Goal: Task Accomplishment & Management: Complete application form

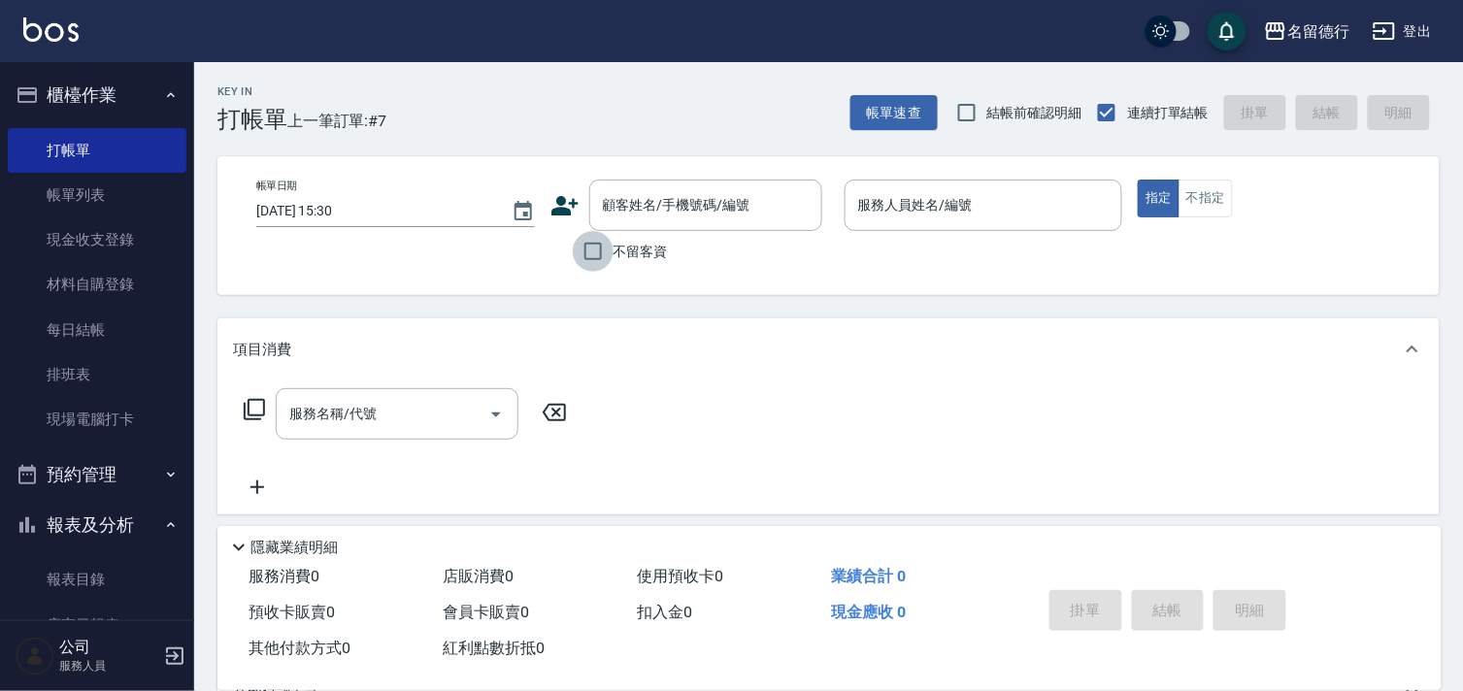
click at [587, 253] on input "不留客資" at bounding box center [593, 251] width 41 height 41
checkbox input "true"
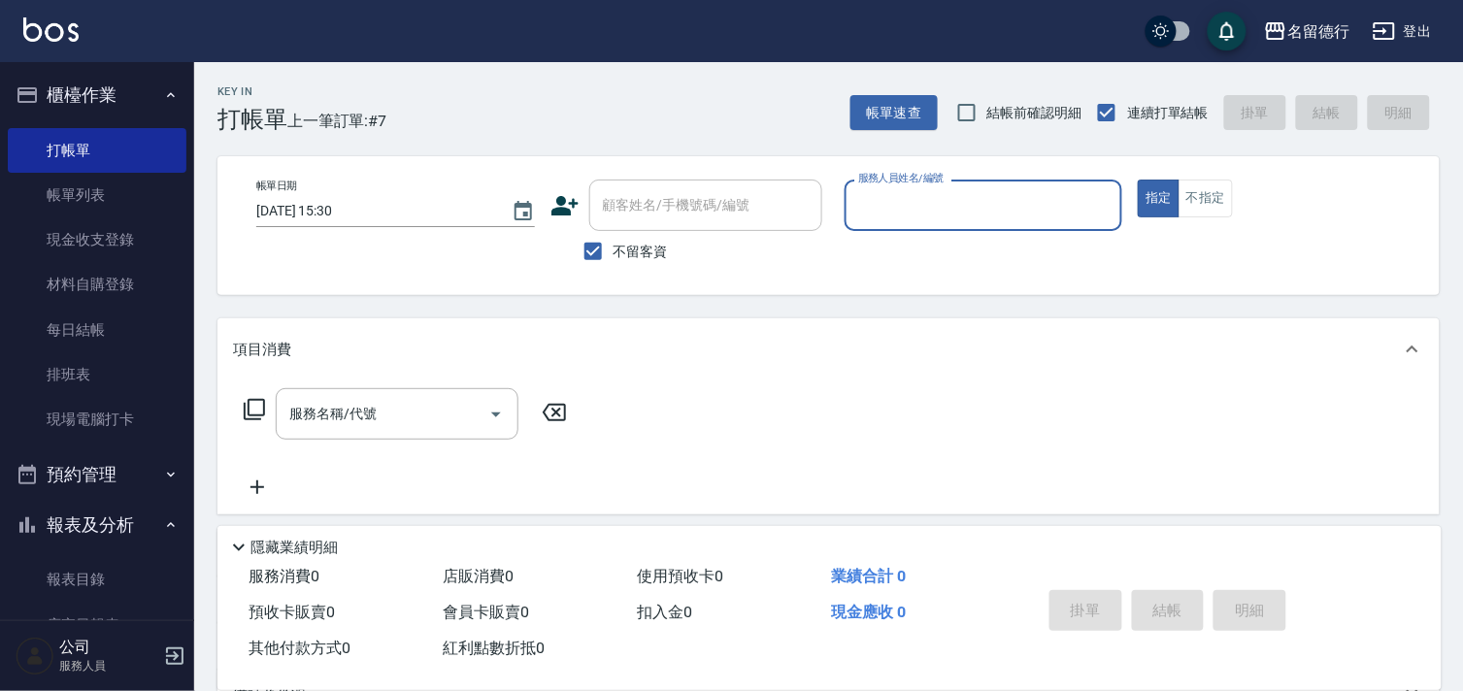
click at [888, 179] on label "服務人員姓名/編號" at bounding box center [900, 178] width 85 height 15
click at [888, 188] on input "服務人員姓名/編號" at bounding box center [983, 205] width 261 height 34
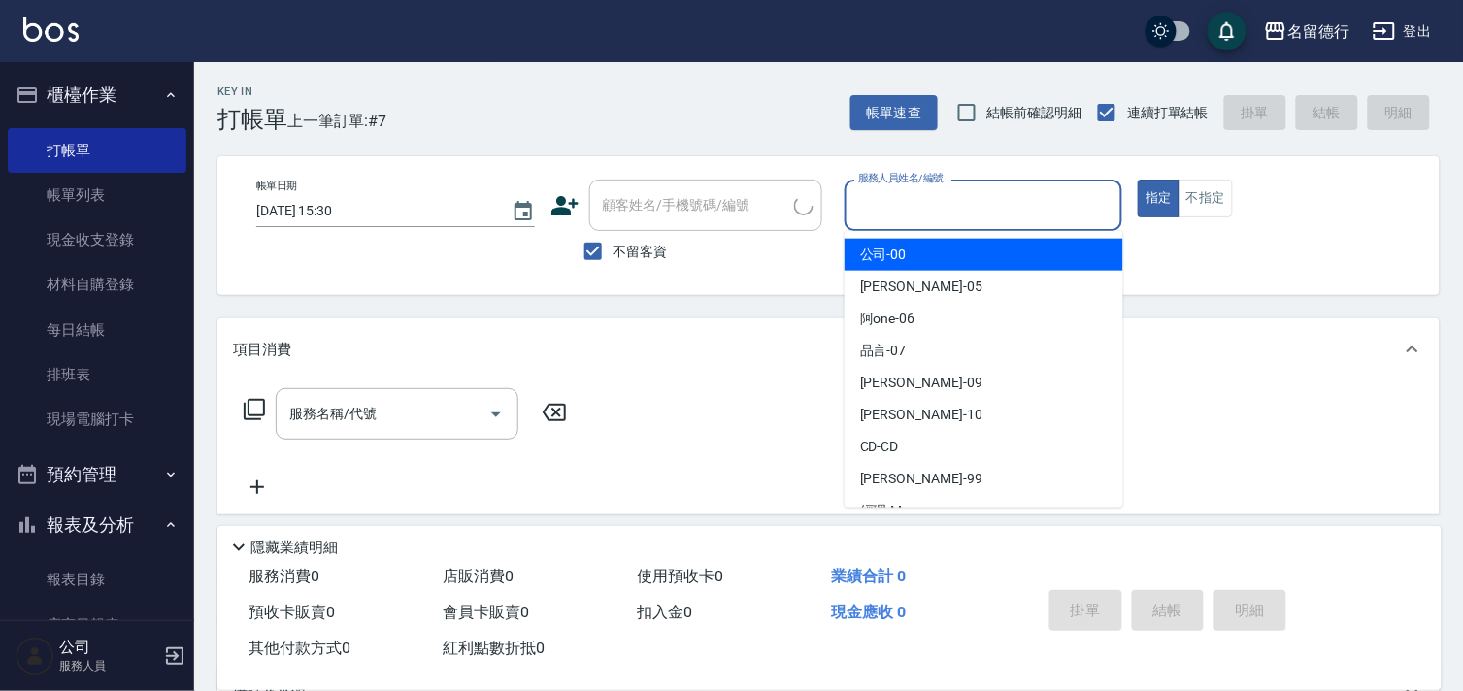
click at [880, 215] on input "服務人員姓名/編號" at bounding box center [983, 205] width 261 height 34
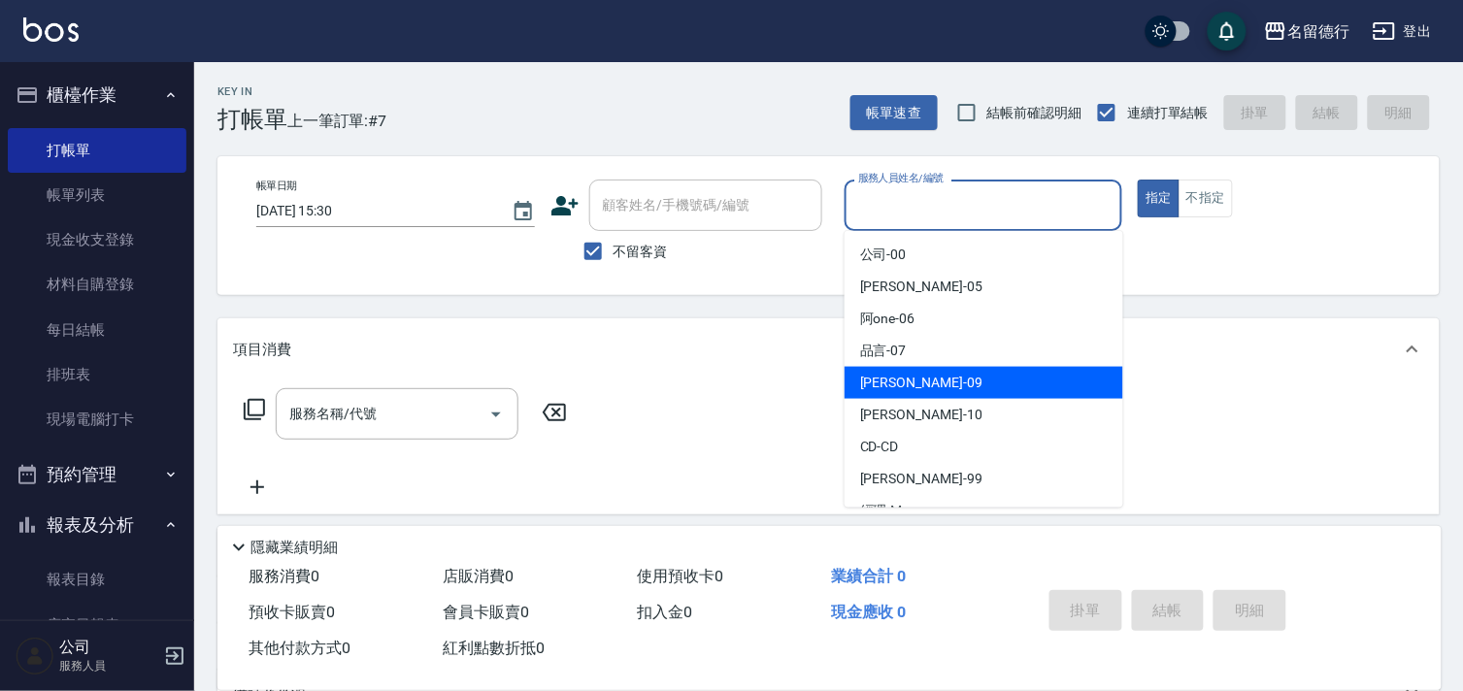
click at [886, 381] on span "[PERSON_NAME] -09" at bounding box center [921, 383] width 122 height 20
type input "[PERSON_NAME]-09"
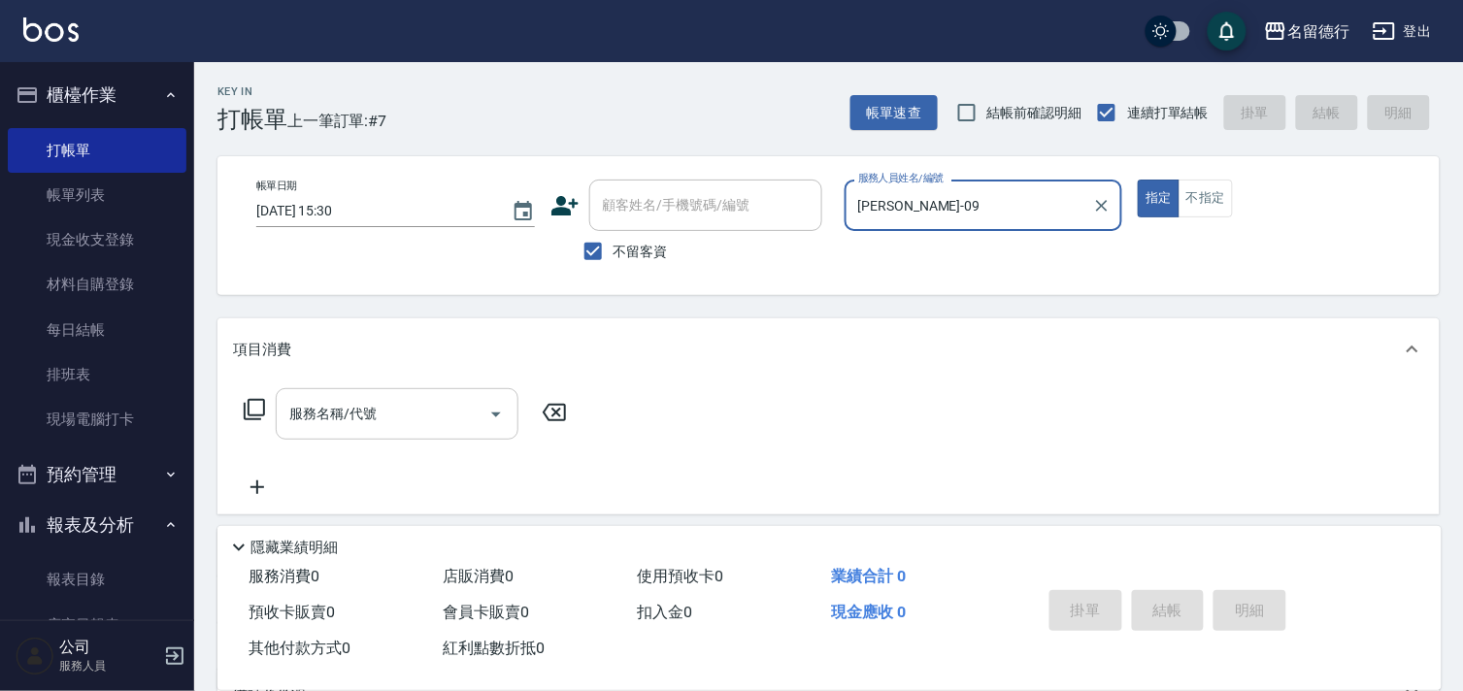
click at [348, 424] on input "服務名稱/代號" at bounding box center [382, 414] width 196 height 34
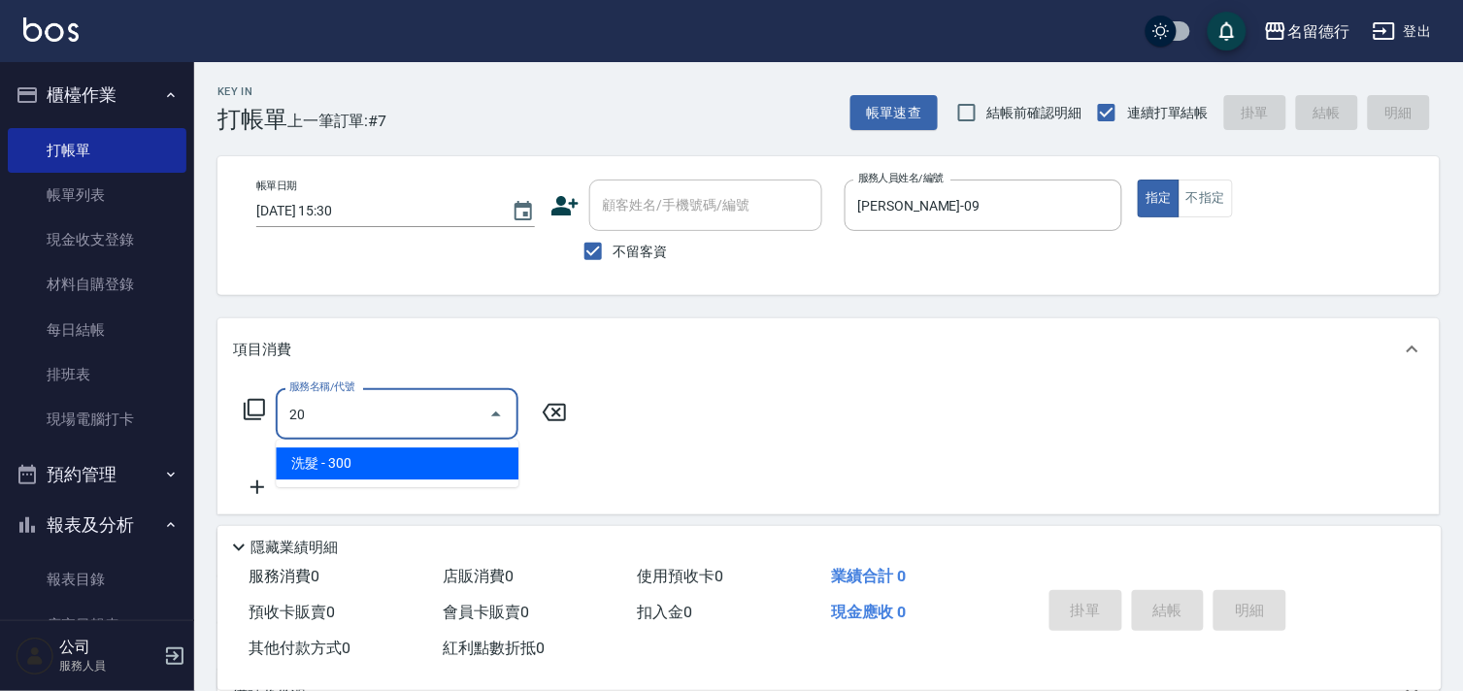
type input "2"
click at [395, 460] on span "洗+剪599 - 599" at bounding box center [397, 464] width 243 height 32
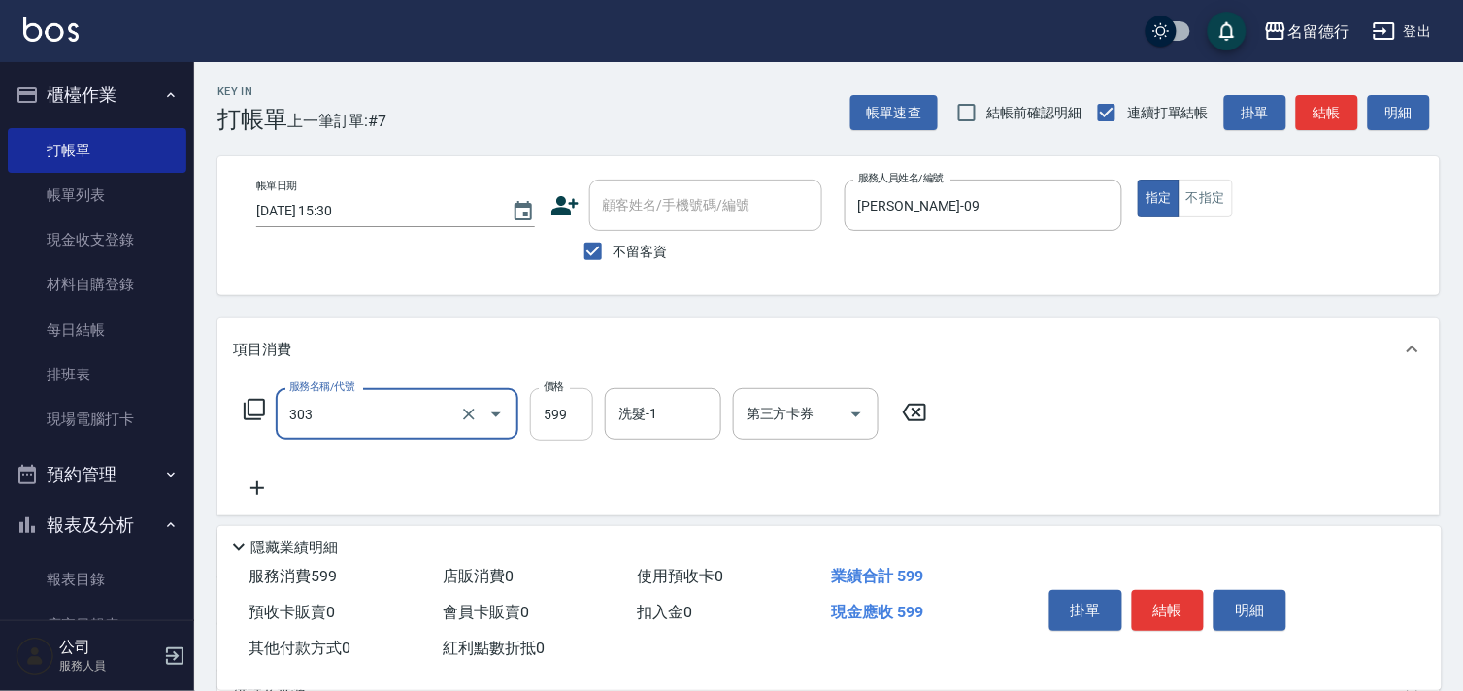
type input "洗+剪599(303)"
click at [537, 409] on input "599" at bounding box center [561, 414] width 63 height 52
type input "800"
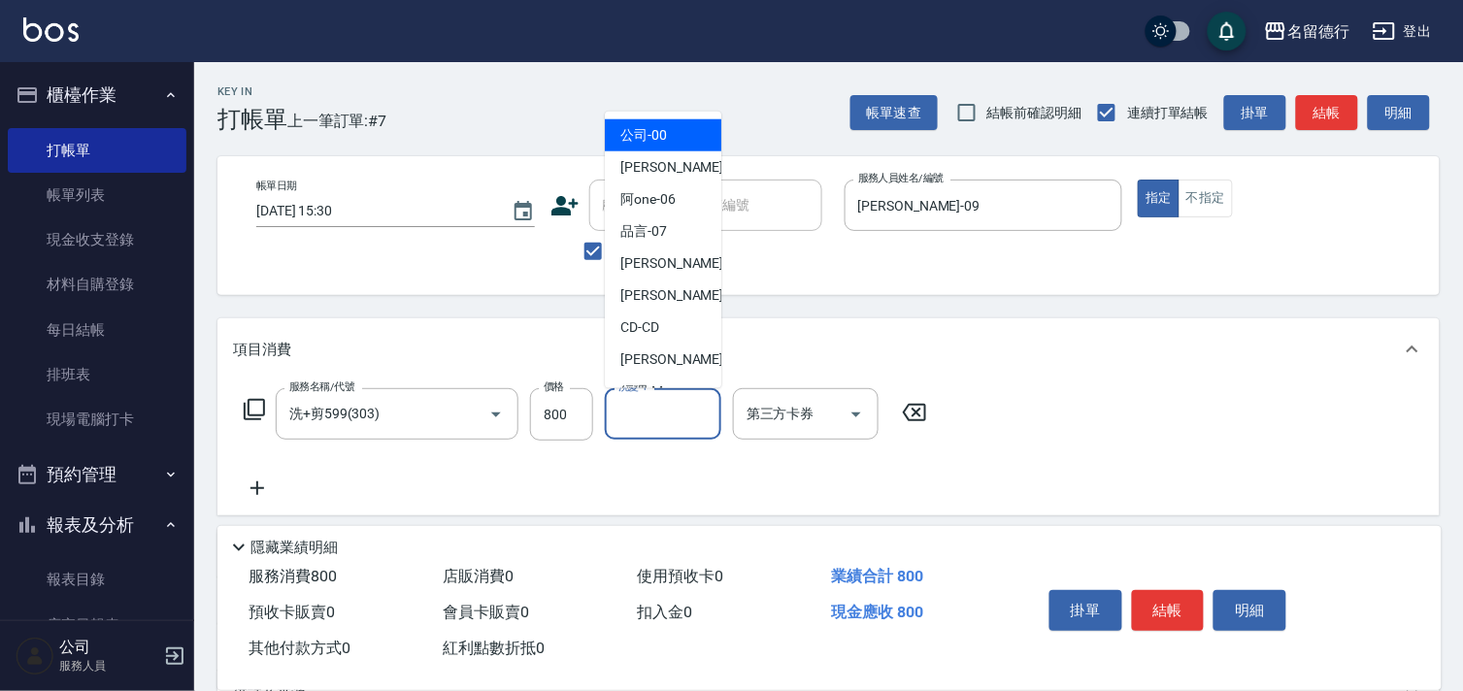
click at [634, 417] on input "洗髮-1" at bounding box center [663, 414] width 99 height 34
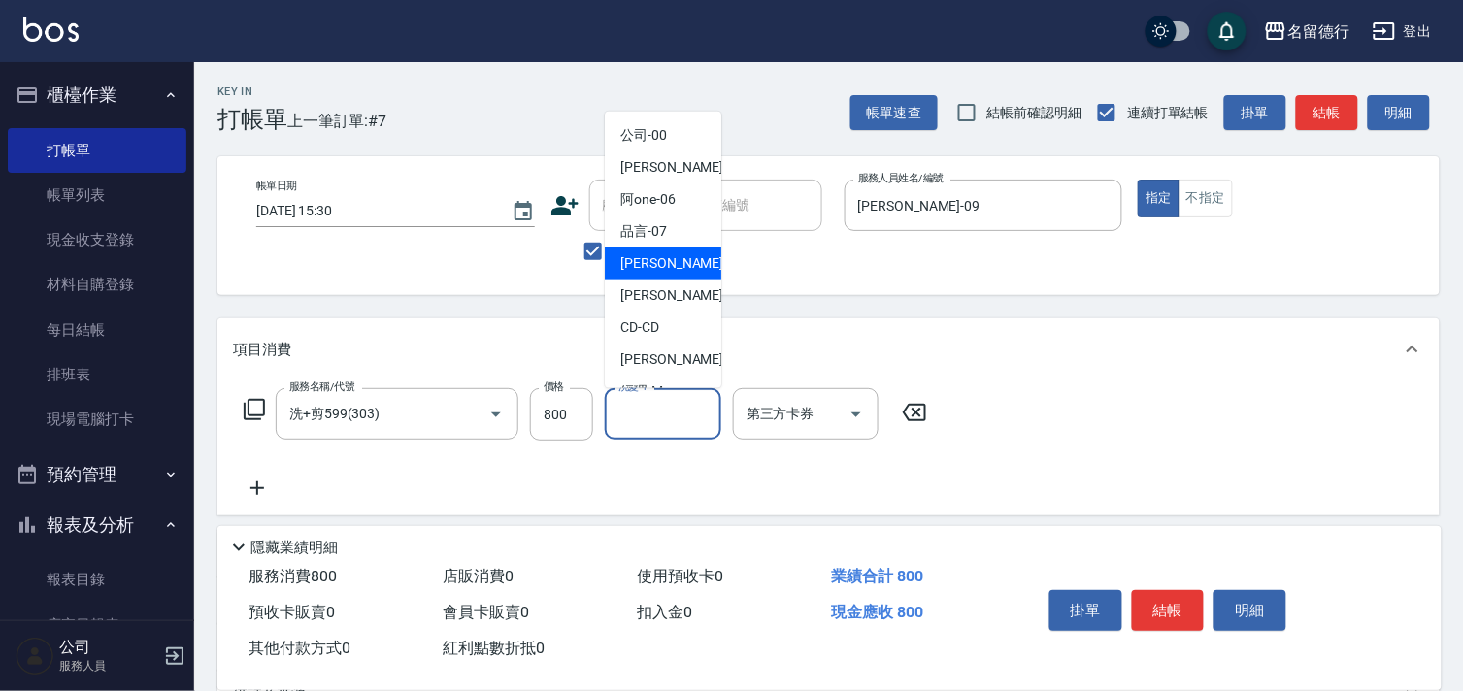
click at [671, 253] on div "[PERSON_NAME] -09" at bounding box center [663, 264] width 116 height 32
type input "[PERSON_NAME]-09"
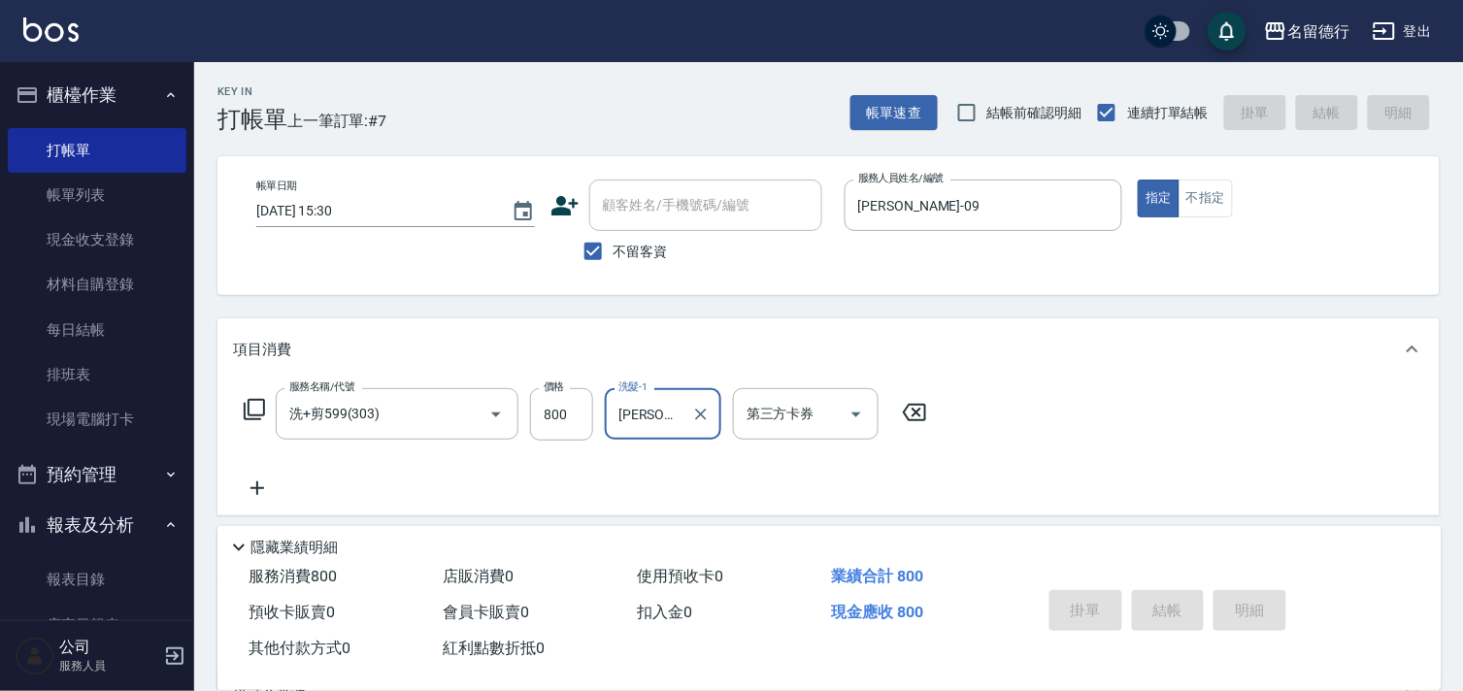
type input "[DATE] 16:31"
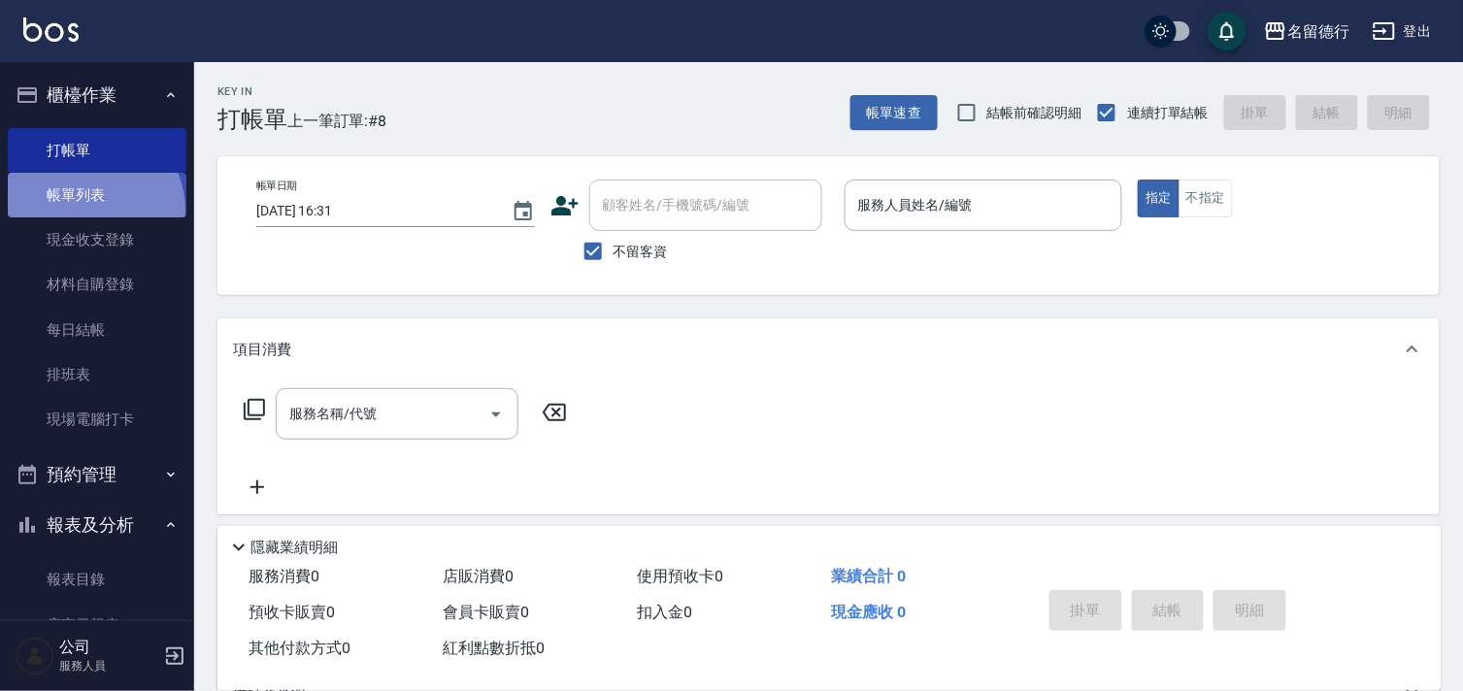
click at [90, 211] on link "帳單列表" at bounding box center [97, 195] width 179 height 45
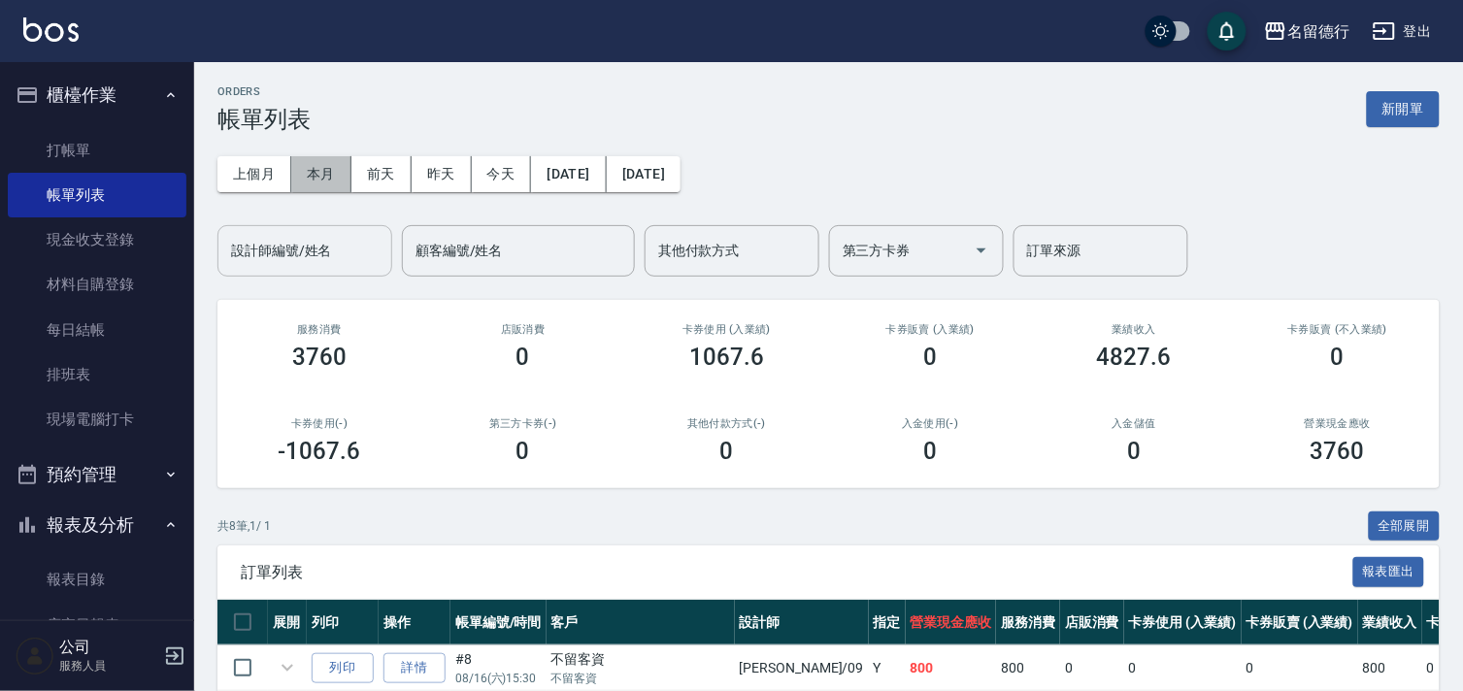
click at [320, 161] on button "本月" at bounding box center [321, 174] width 60 height 36
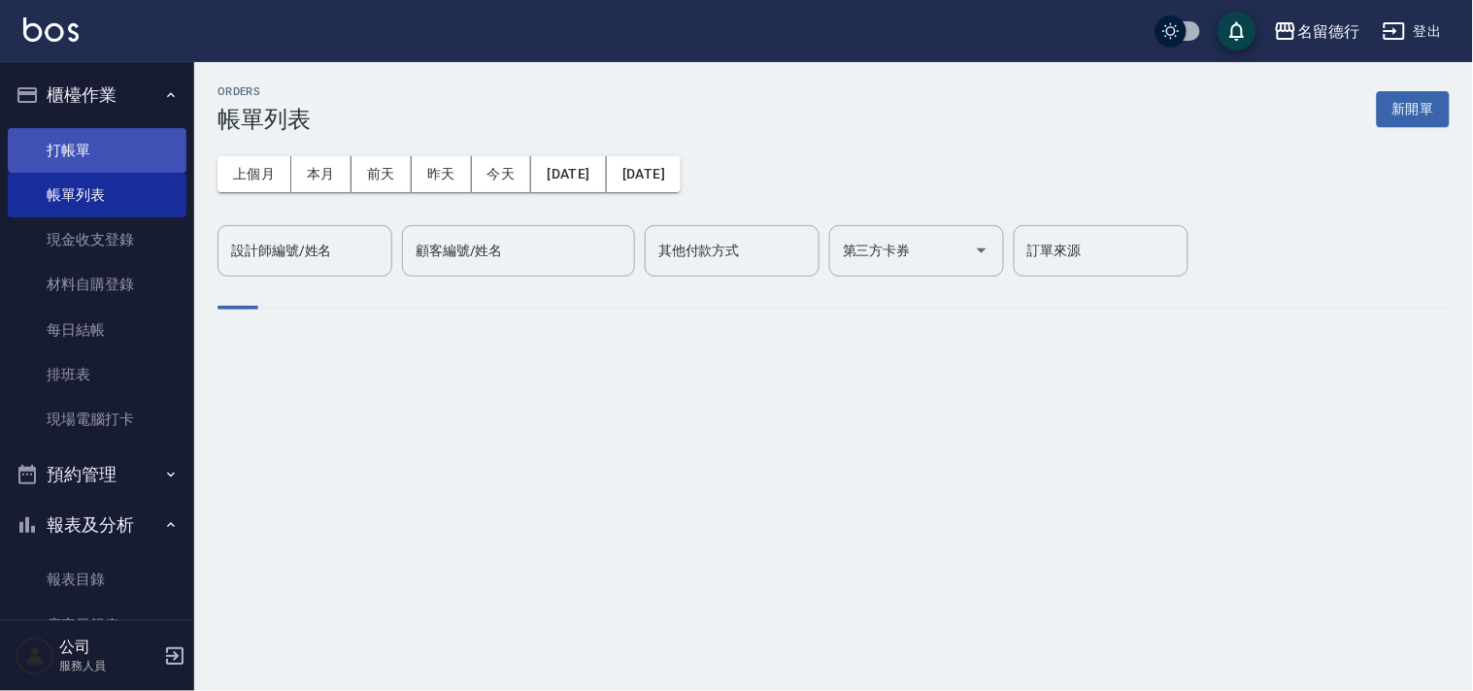
click at [263, 234] on input "設計師編號/姓名" at bounding box center [304, 251] width 157 height 34
click at [265, 255] on label "設計師編號/姓名" at bounding box center [281, 250] width 101 height 19
click at [265, 255] on input "設計師編號/姓名" at bounding box center [304, 251] width 157 height 34
click at [54, 181] on link "帳單列表" at bounding box center [97, 195] width 179 height 45
click at [61, 196] on link "帳單列表" at bounding box center [97, 195] width 179 height 45
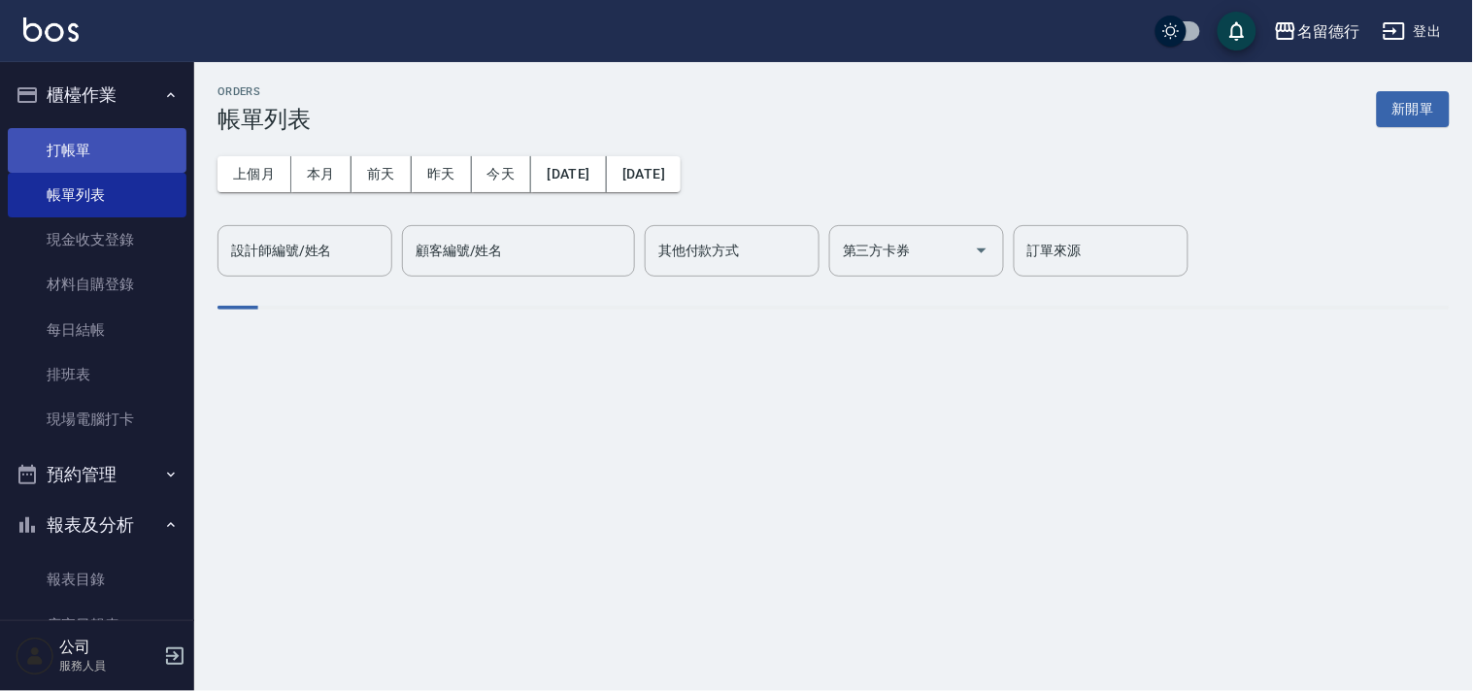
click at [81, 146] on link "打帳單" at bounding box center [97, 150] width 179 height 45
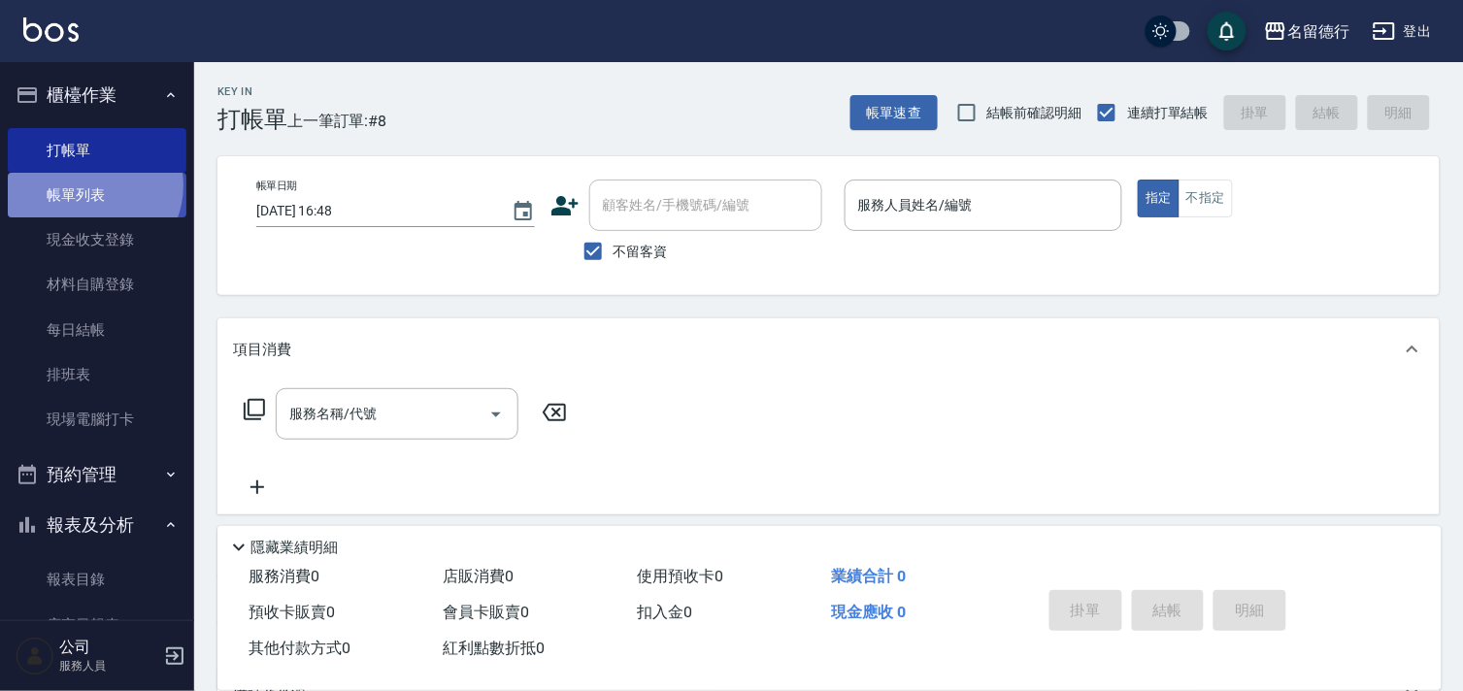
click at [88, 185] on link "帳單列表" at bounding box center [97, 195] width 179 height 45
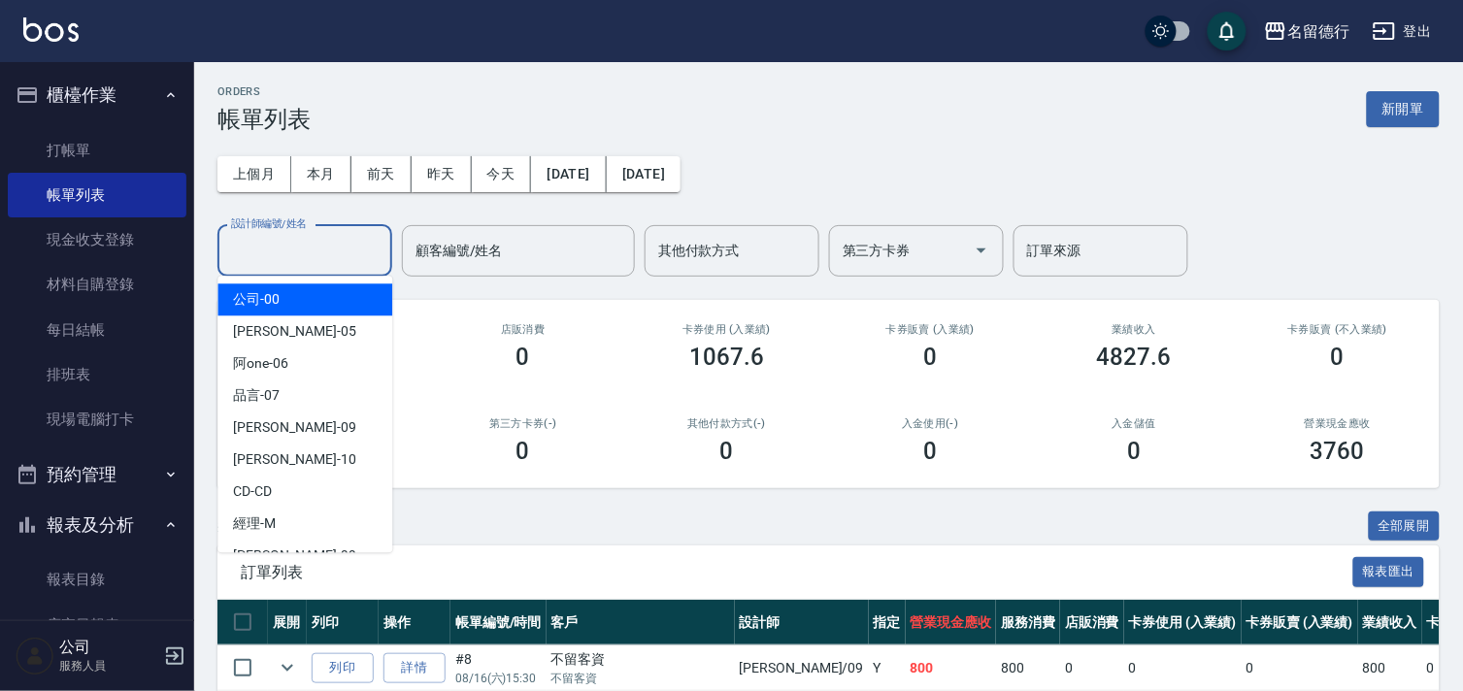
click at [263, 260] on input "設計師編號/姓名" at bounding box center [304, 251] width 157 height 34
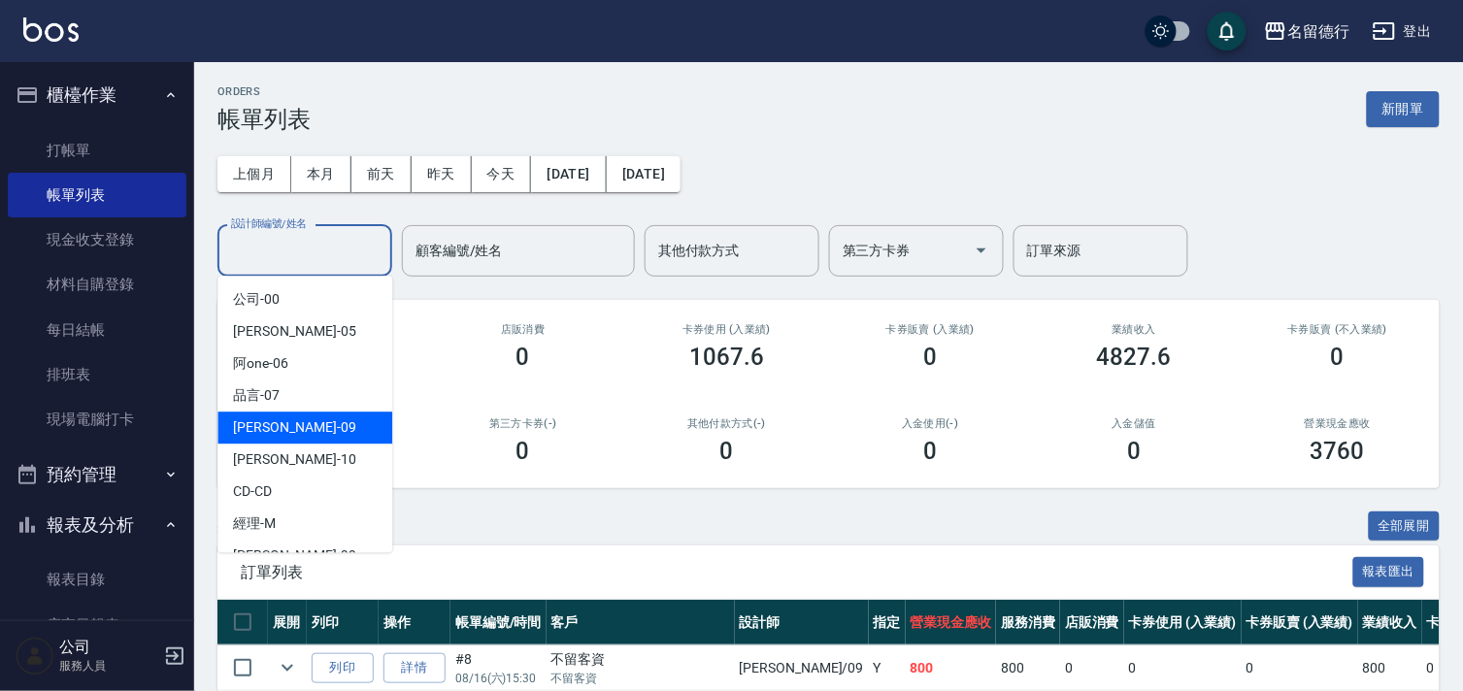
click at [279, 429] on span "[PERSON_NAME] -09" at bounding box center [294, 427] width 122 height 20
type input "[PERSON_NAME]-09"
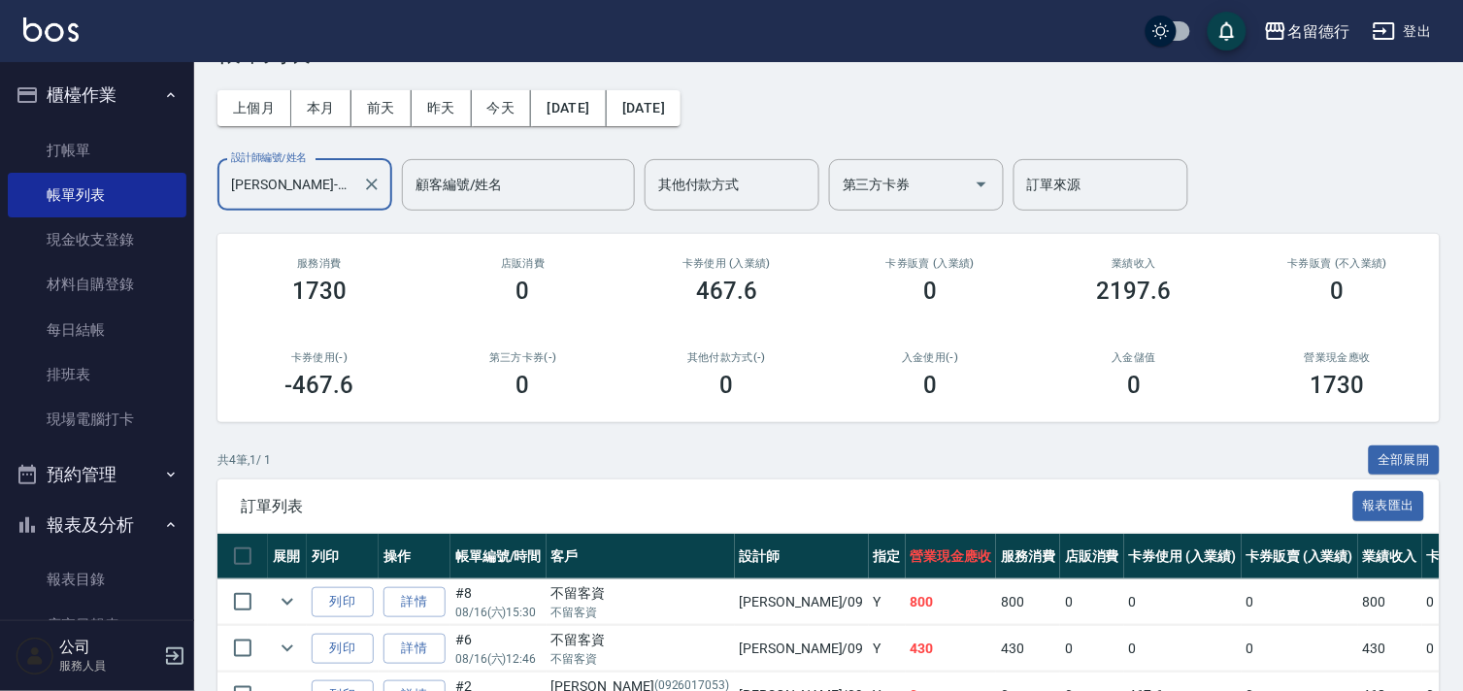
scroll to position [233, 0]
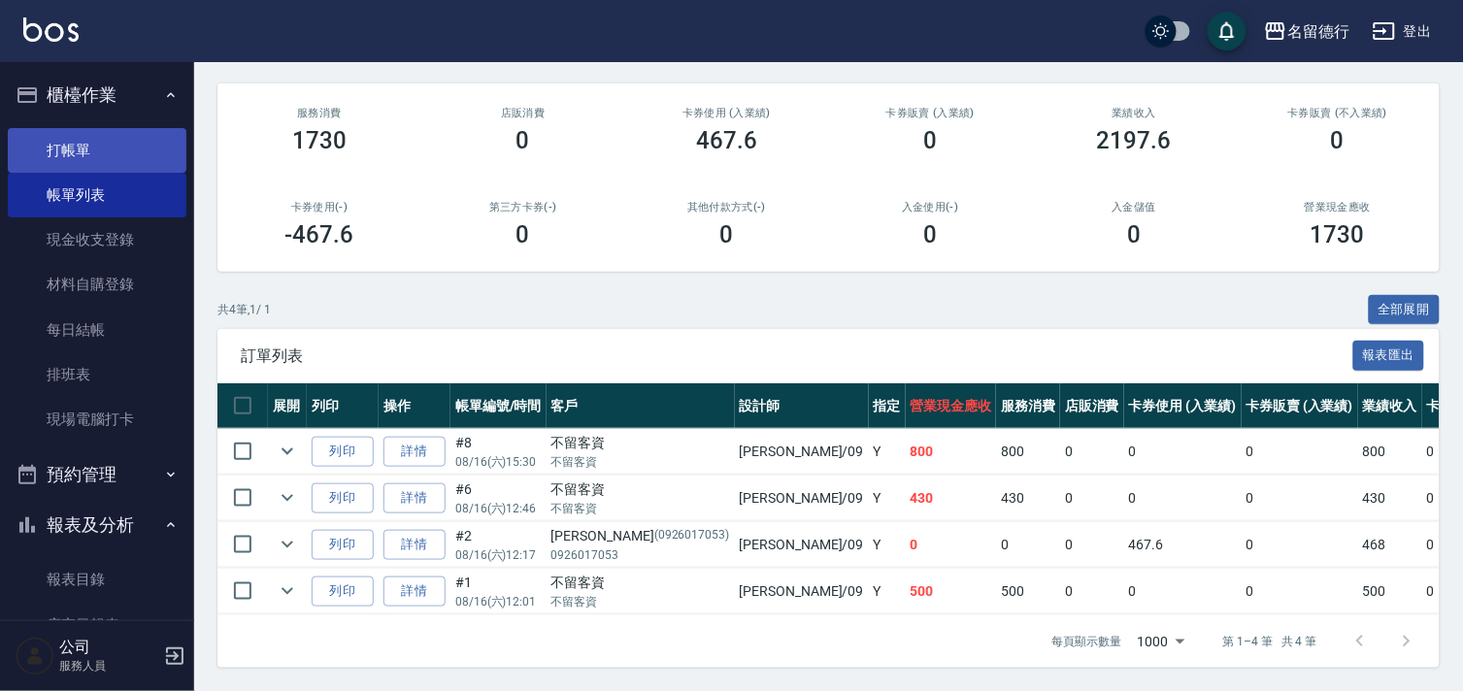
click at [70, 144] on link "打帳單" at bounding box center [97, 150] width 179 height 45
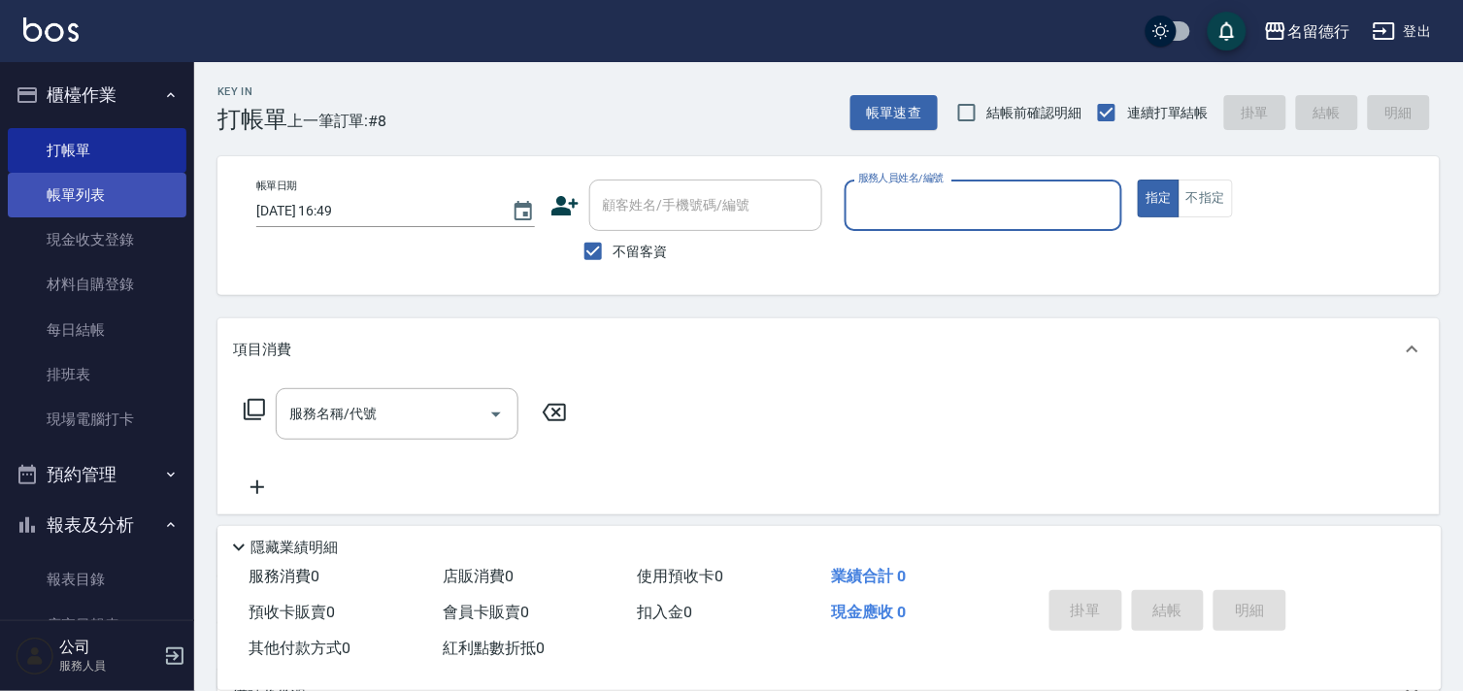
click at [63, 187] on link "帳單列表" at bounding box center [97, 195] width 179 height 45
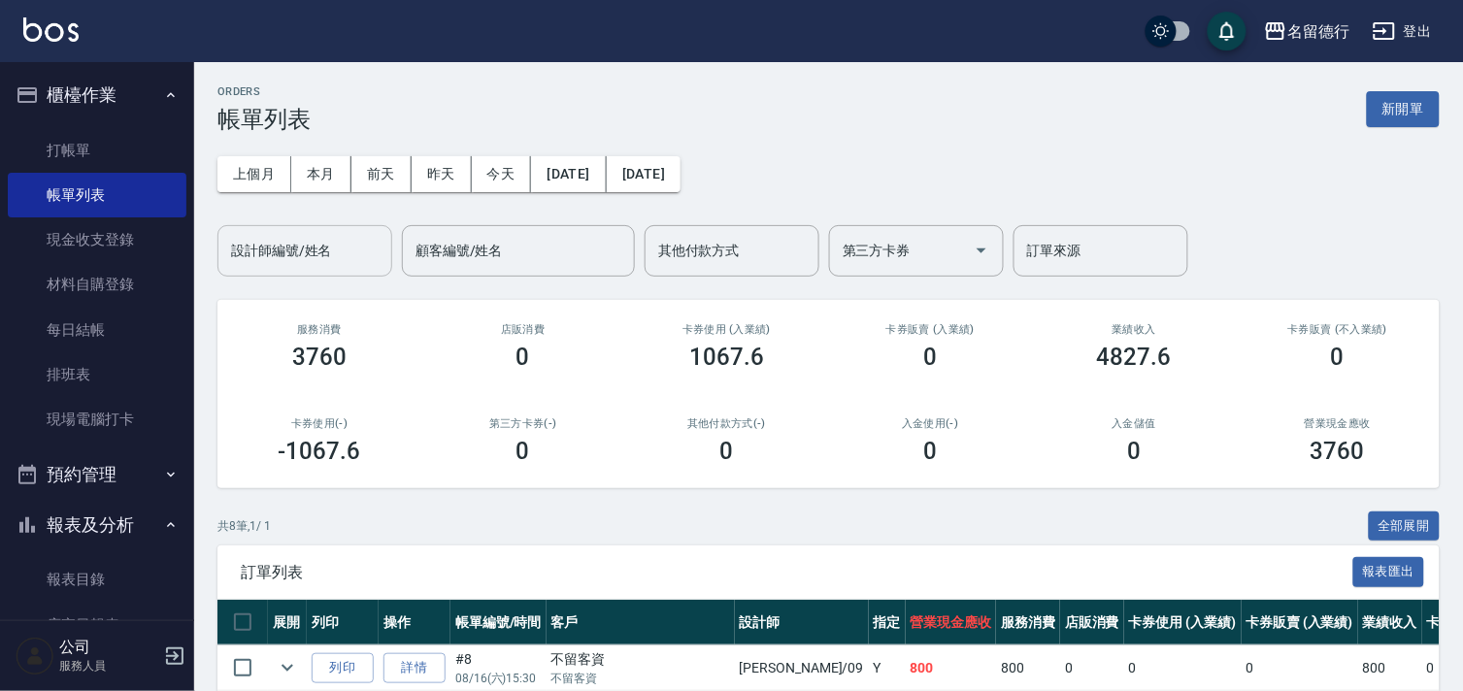
click at [249, 249] on input "設計師編號/姓名" at bounding box center [304, 251] width 157 height 34
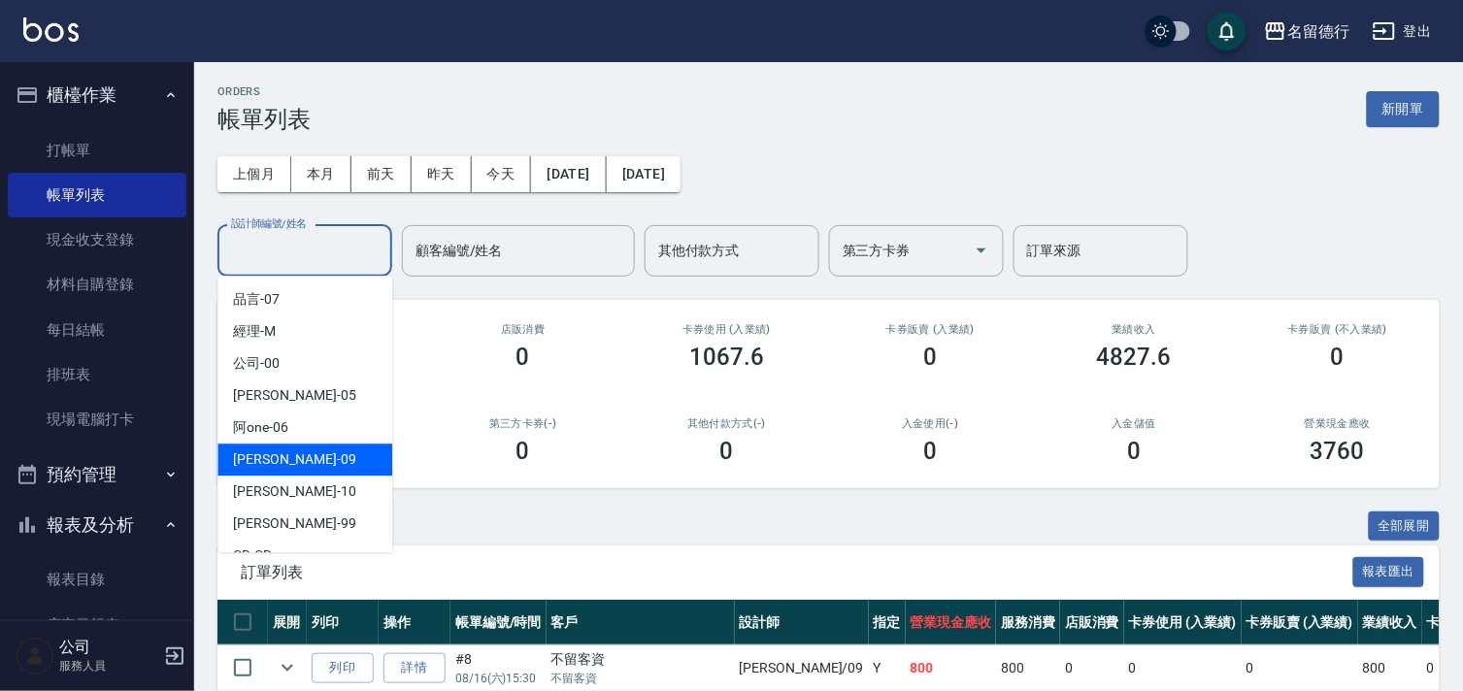
click at [265, 460] on span "[PERSON_NAME] -09" at bounding box center [294, 459] width 122 height 20
type input "[PERSON_NAME]-09"
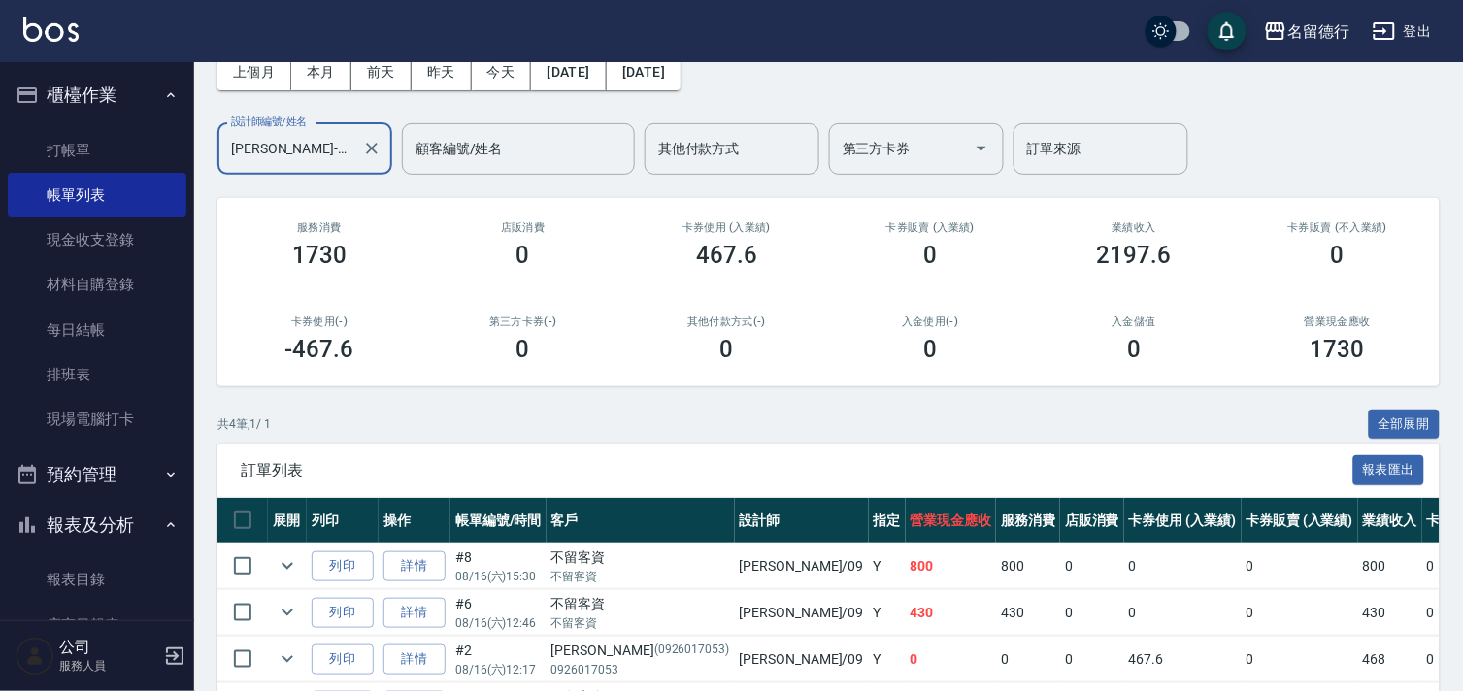
scroll to position [233, 0]
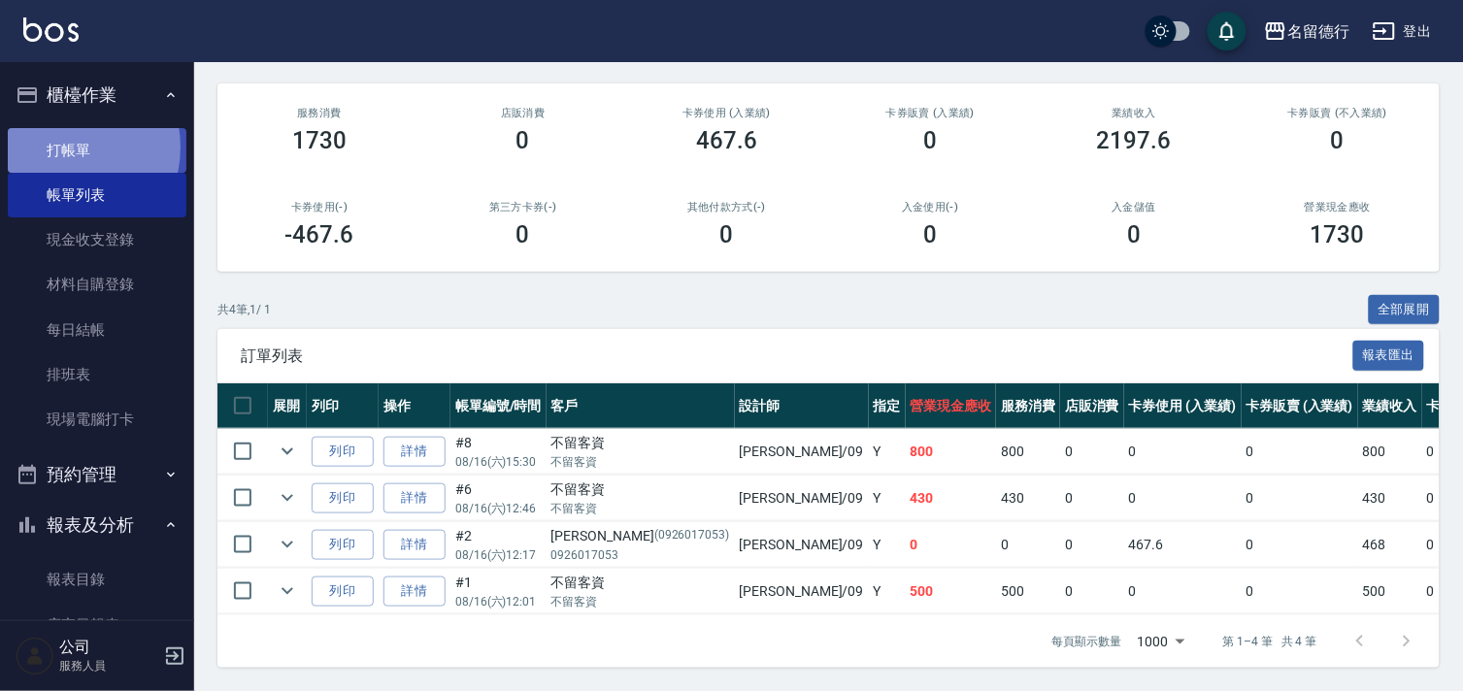
click at [65, 147] on link "打帳單" at bounding box center [97, 150] width 179 height 45
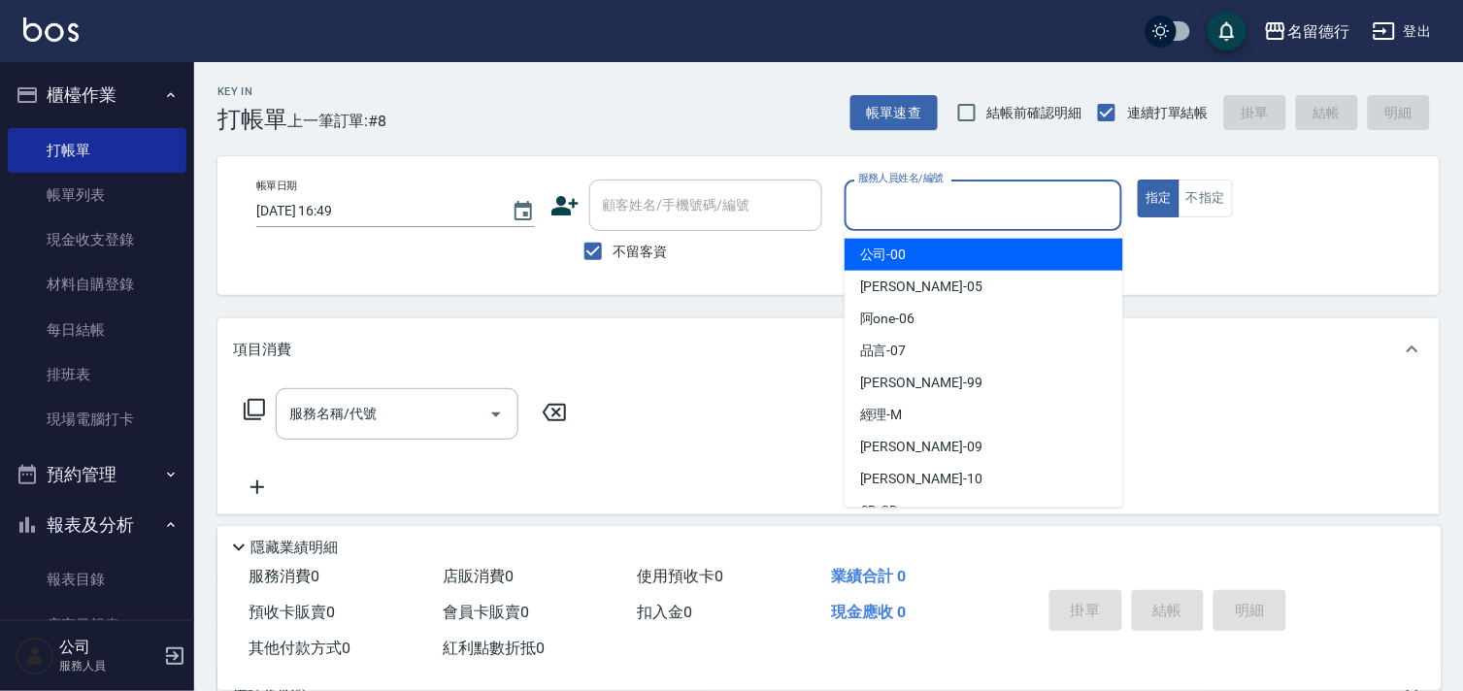
click at [891, 190] on input "服務人員姓名/編號" at bounding box center [983, 205] width 261 height 34
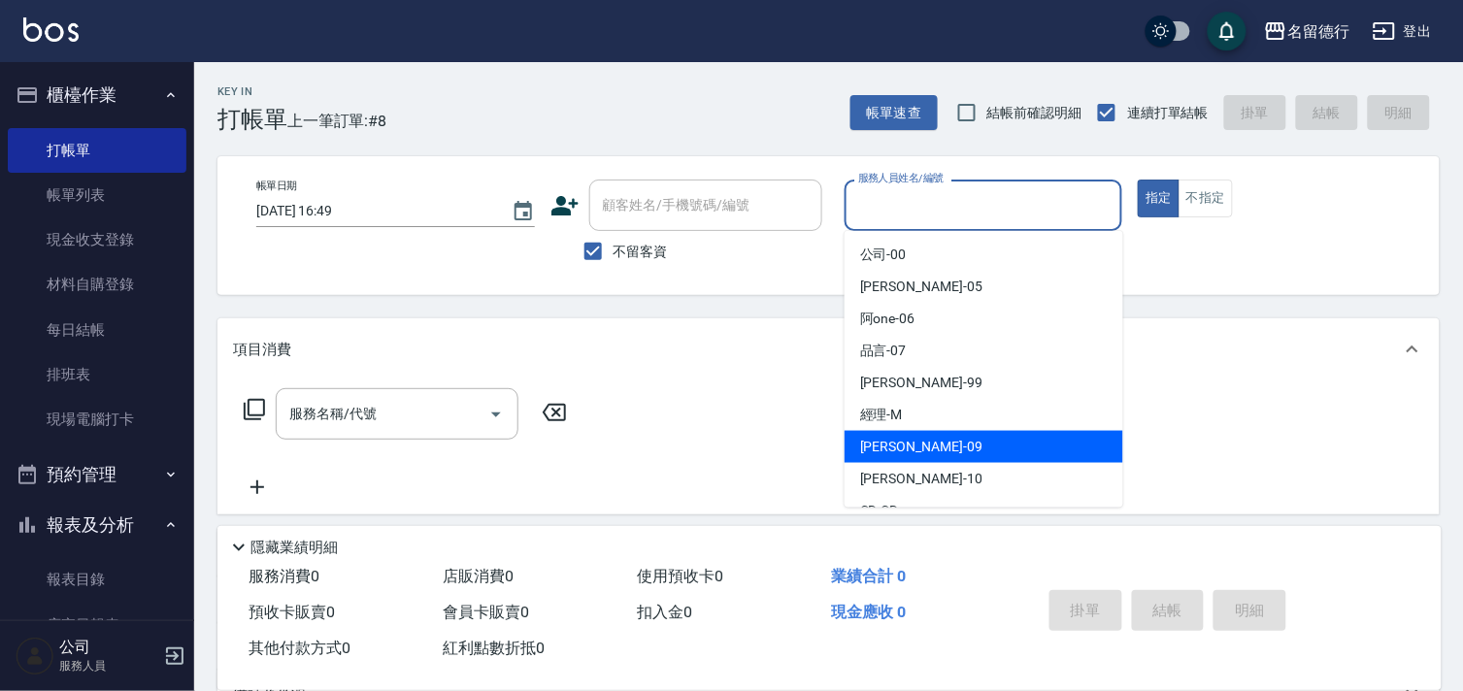
click at [870, 442] on span "[PERSON_NAME] -09" at bounding box center [921, 447] width 122 height 20
type input "[PERSON_NAME]-09"
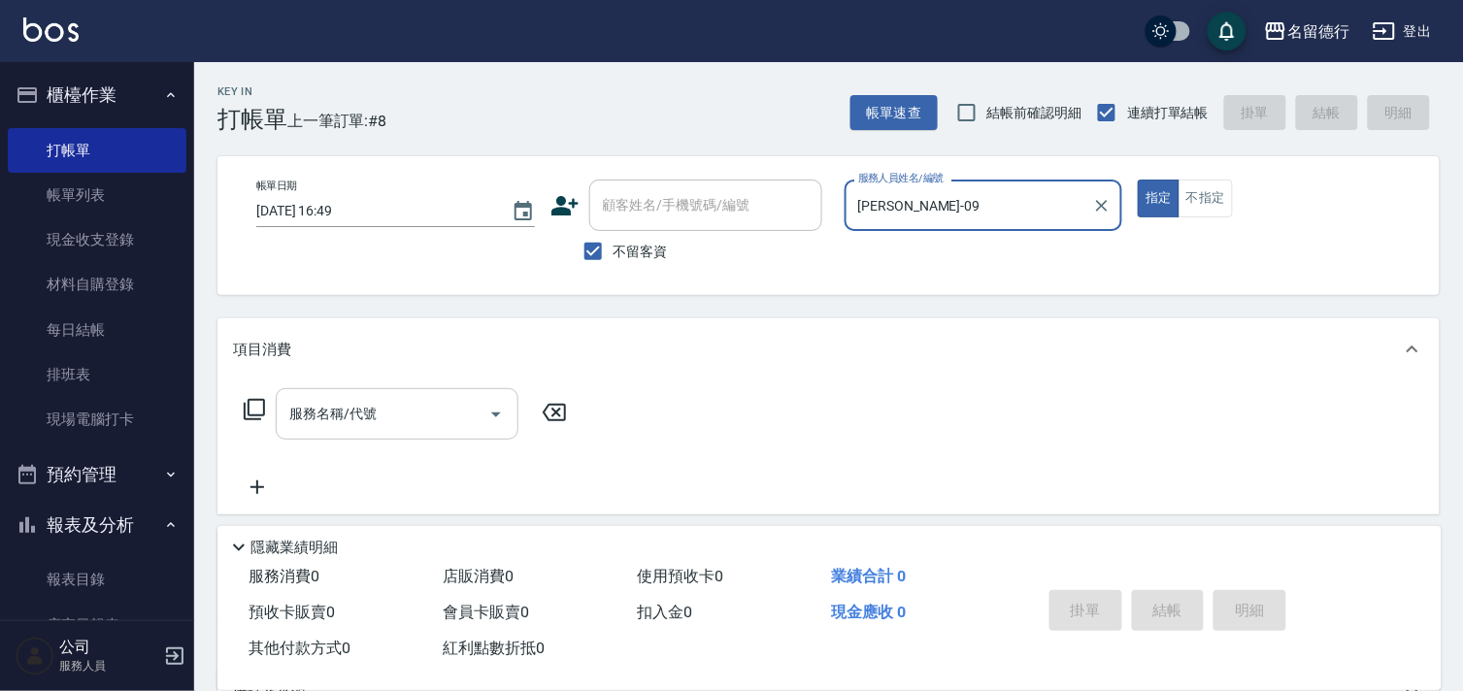
click at [429, 415] on input "服務名稱/代號" at bounding box center [382, 414] width 196 height 34
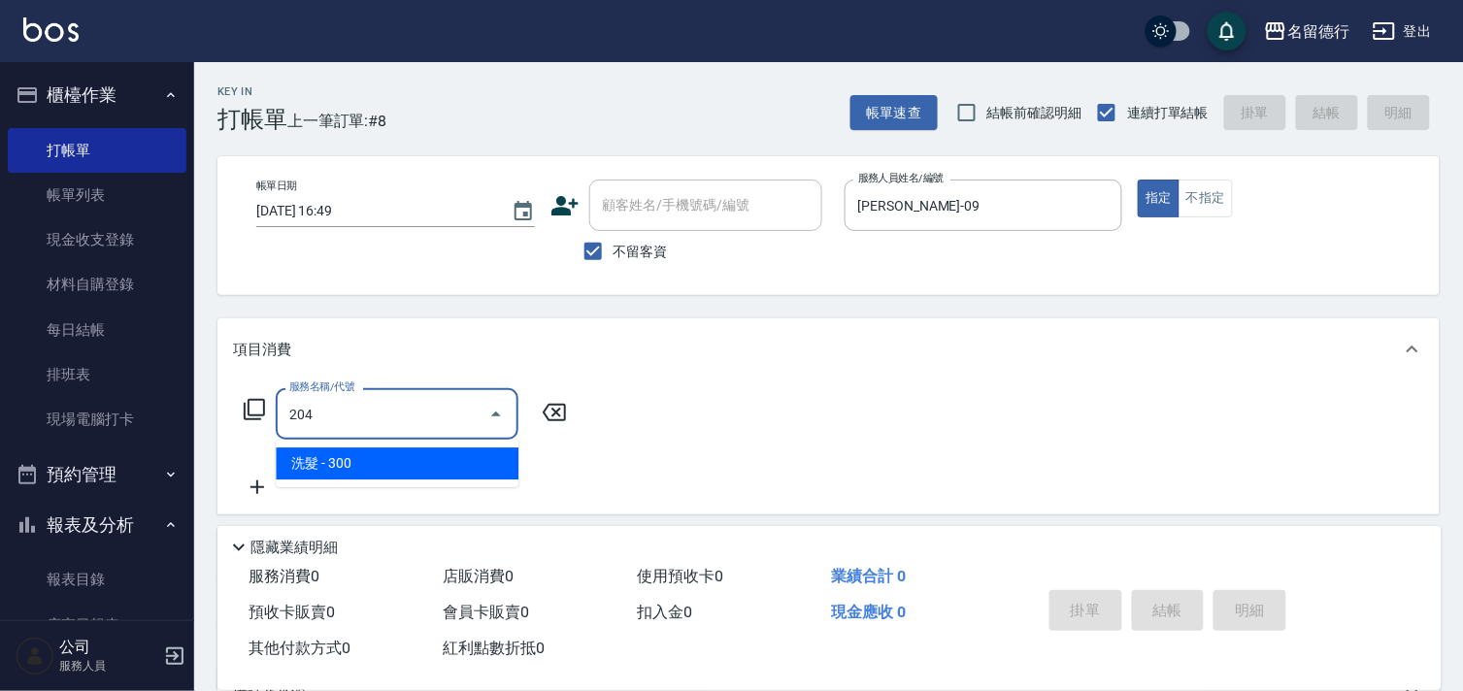
click at [434, 463] on span "洗髮 - 300" at bounding box center [397, 464] width 243 height 32
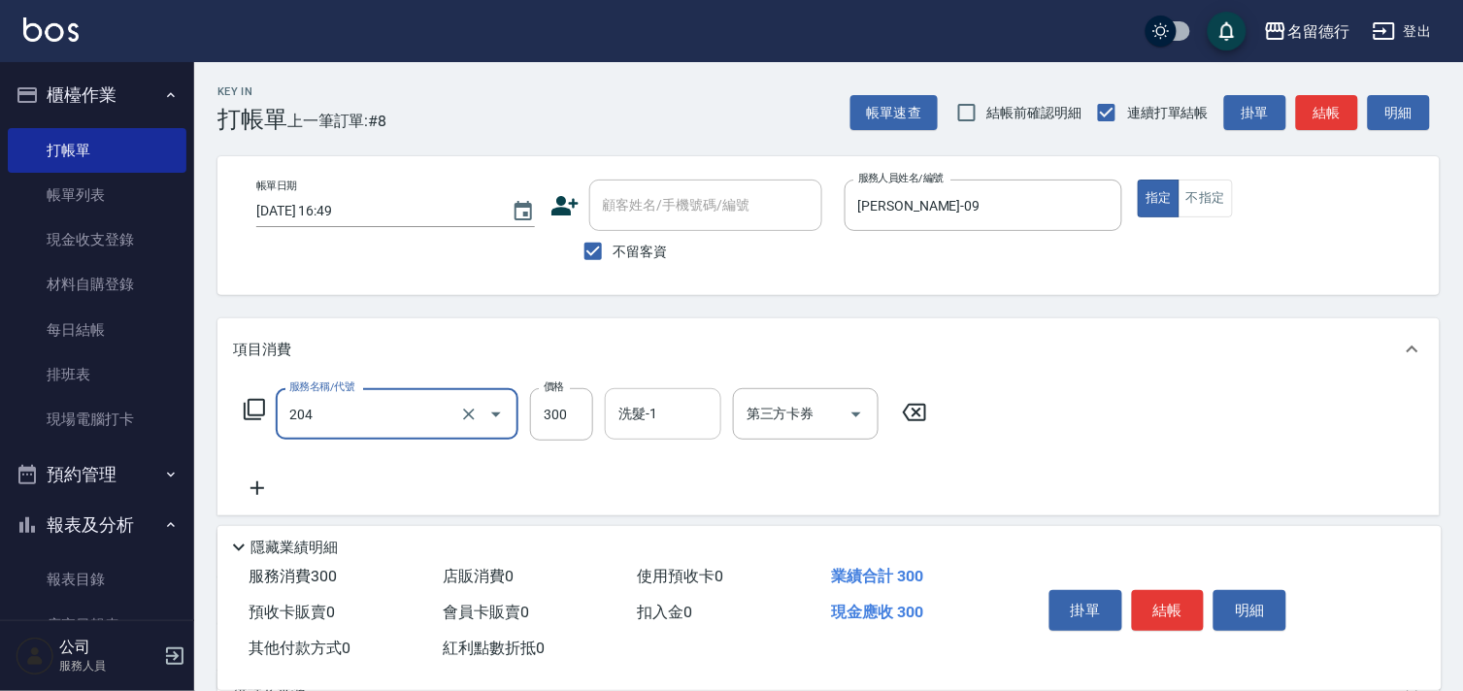
type input "洗髮(204)"
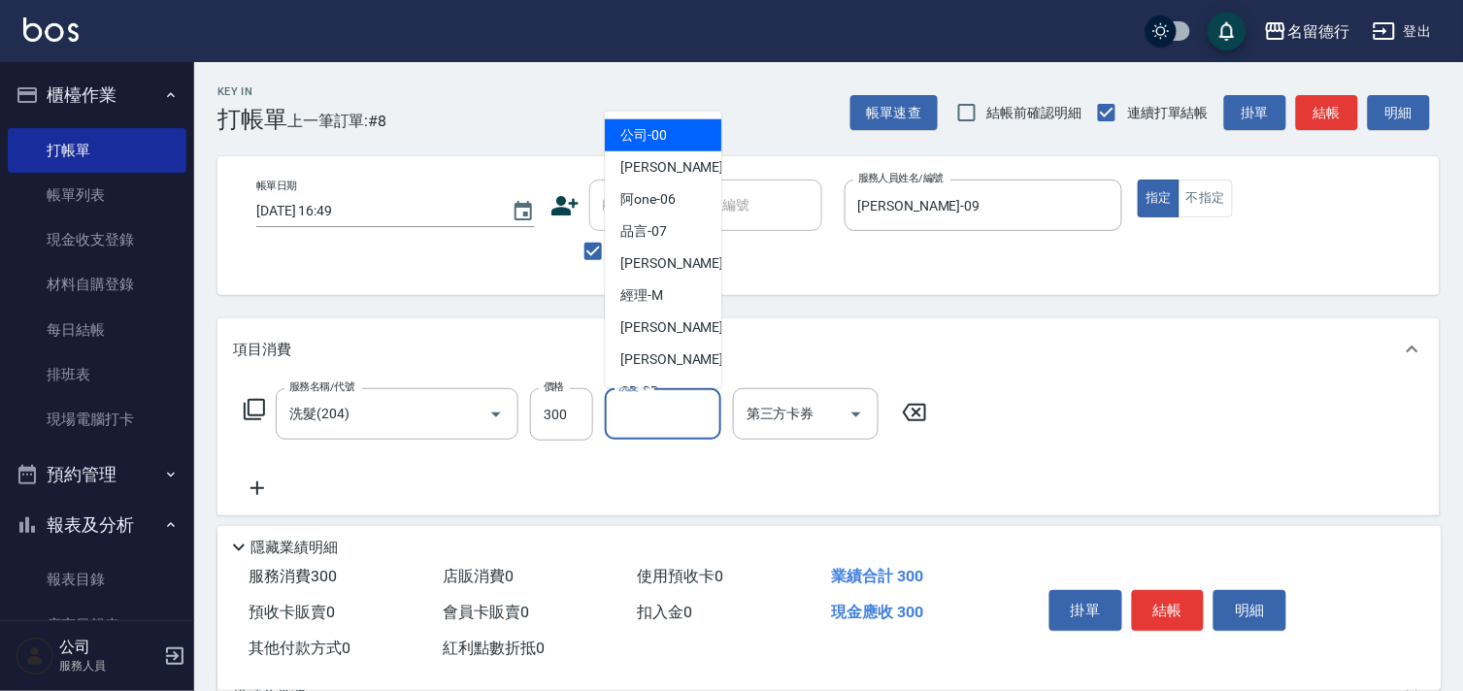
click at [666, 400] on input "洗髮-1" at bounding box center [663, 414] width 99 height 34
click at [663, 338] on div "[PERSON_NAME] -09" at bounding box center [663, 328] width 116 height 32
type input "[PERSON_NAME]-09"
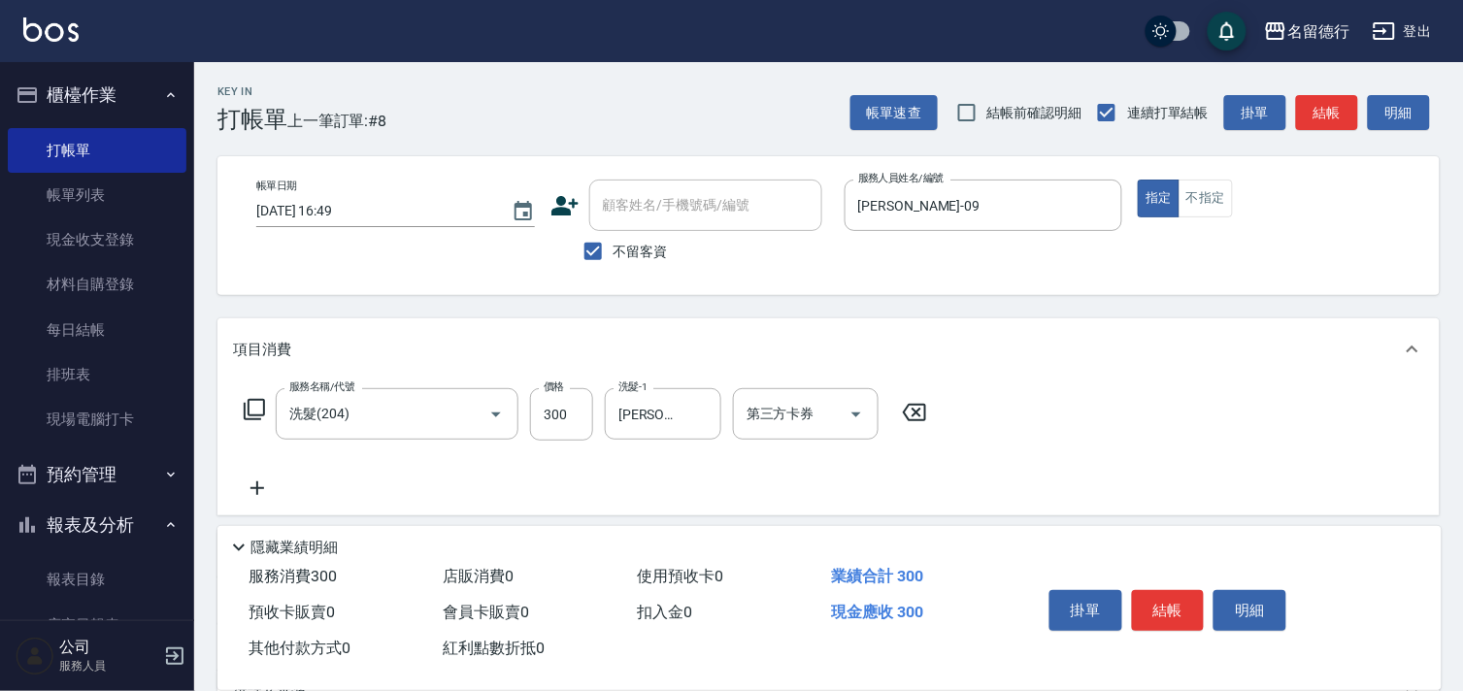
click at [260, 483] on icon at bounding box center [257, 488] width 49 height 23
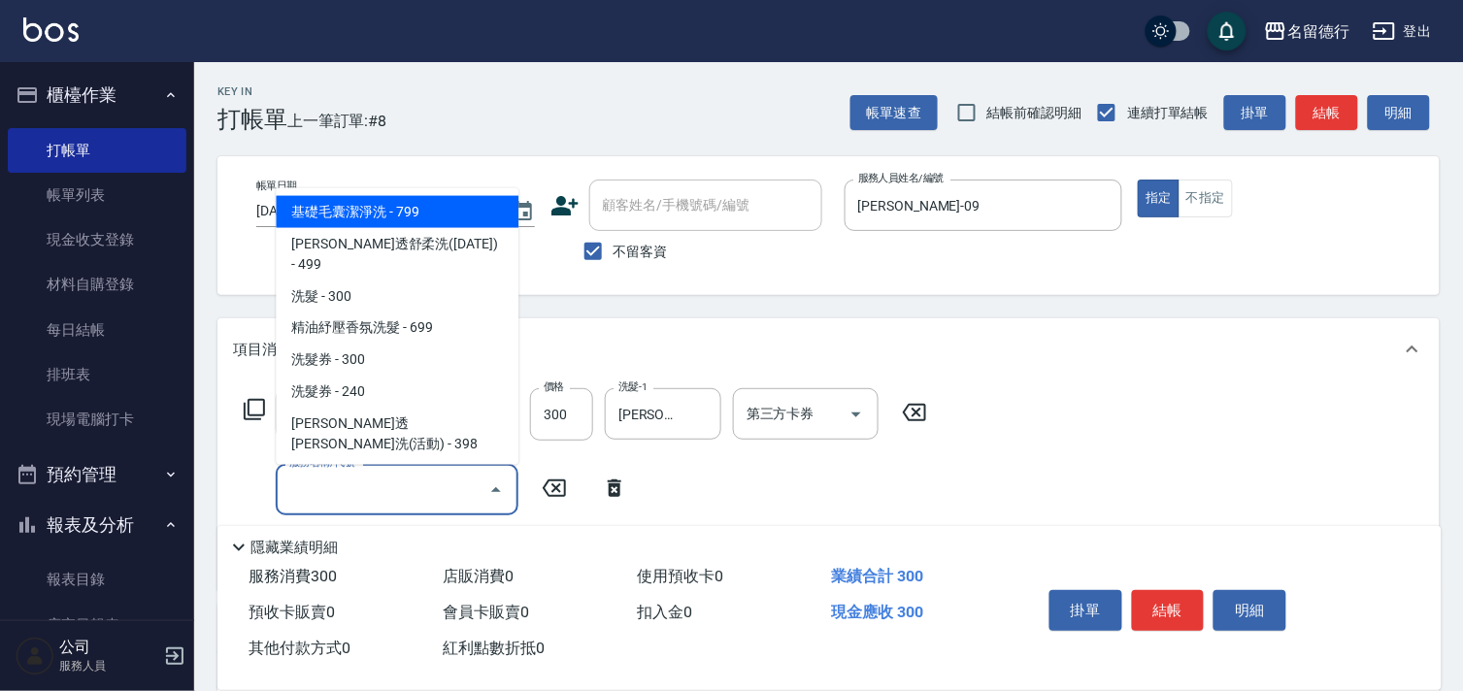
click at [332, 493] on input "服務名稱/代號" at bounding box center [382, 490] width 196 height 34
type input "302"
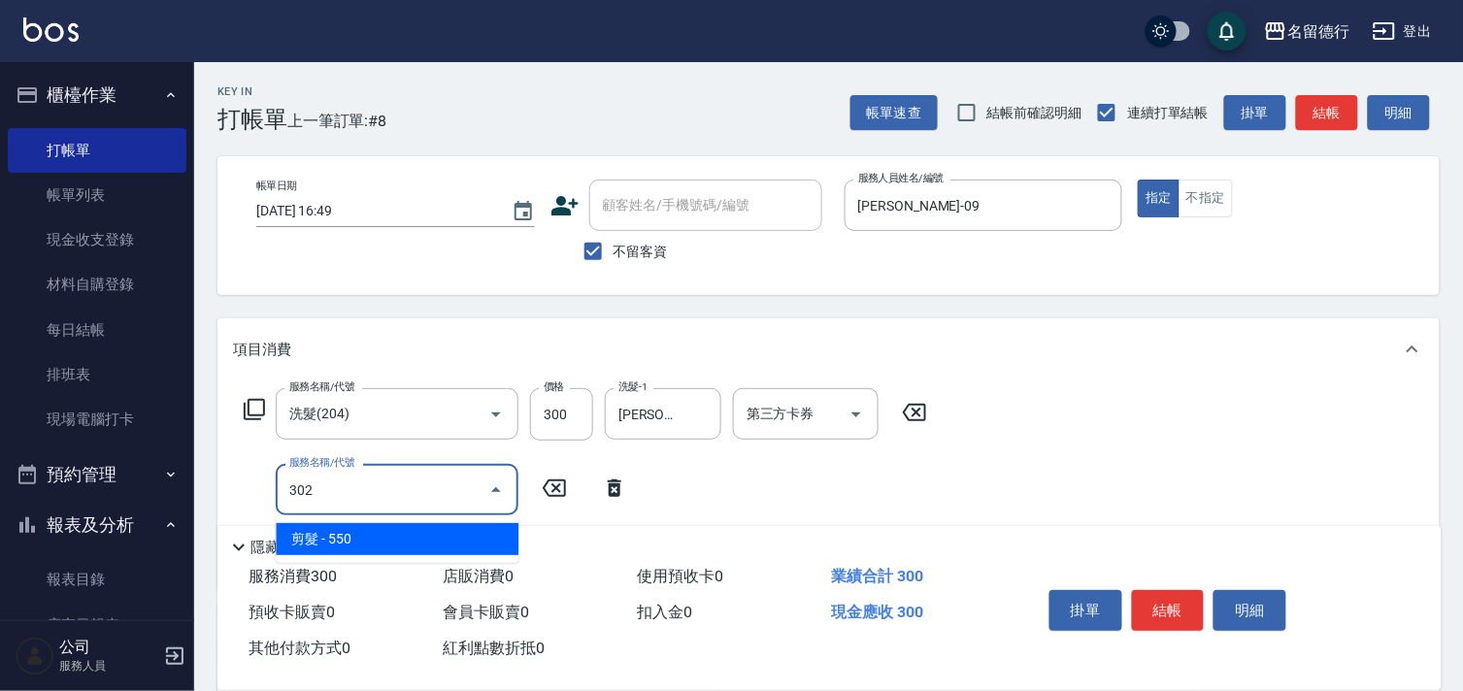
click at [375, 538] on span "剪髮 - 550" at bounding box center [397, 539] width 243 height 32
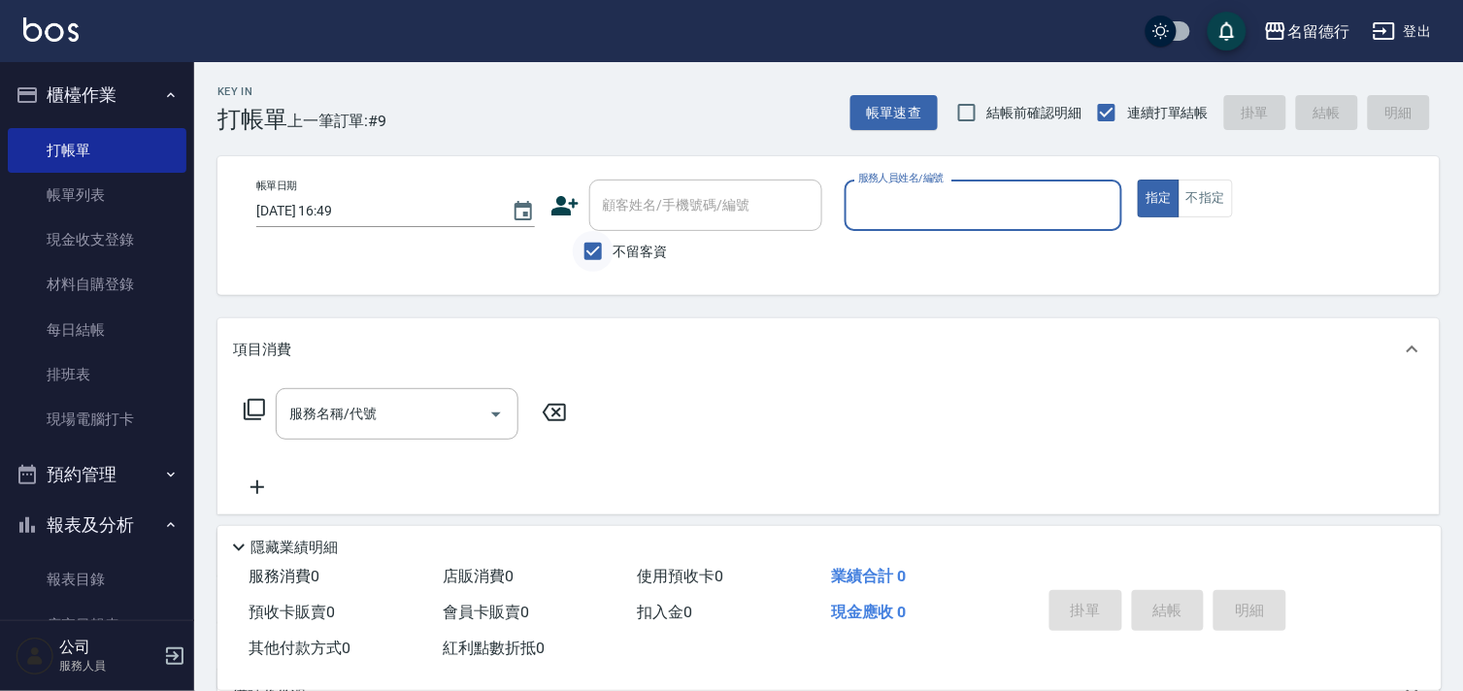
click at [592, 249] on input "不留客資" at bounding box center [593, 251] width 41 height 41
checkbox input "false"
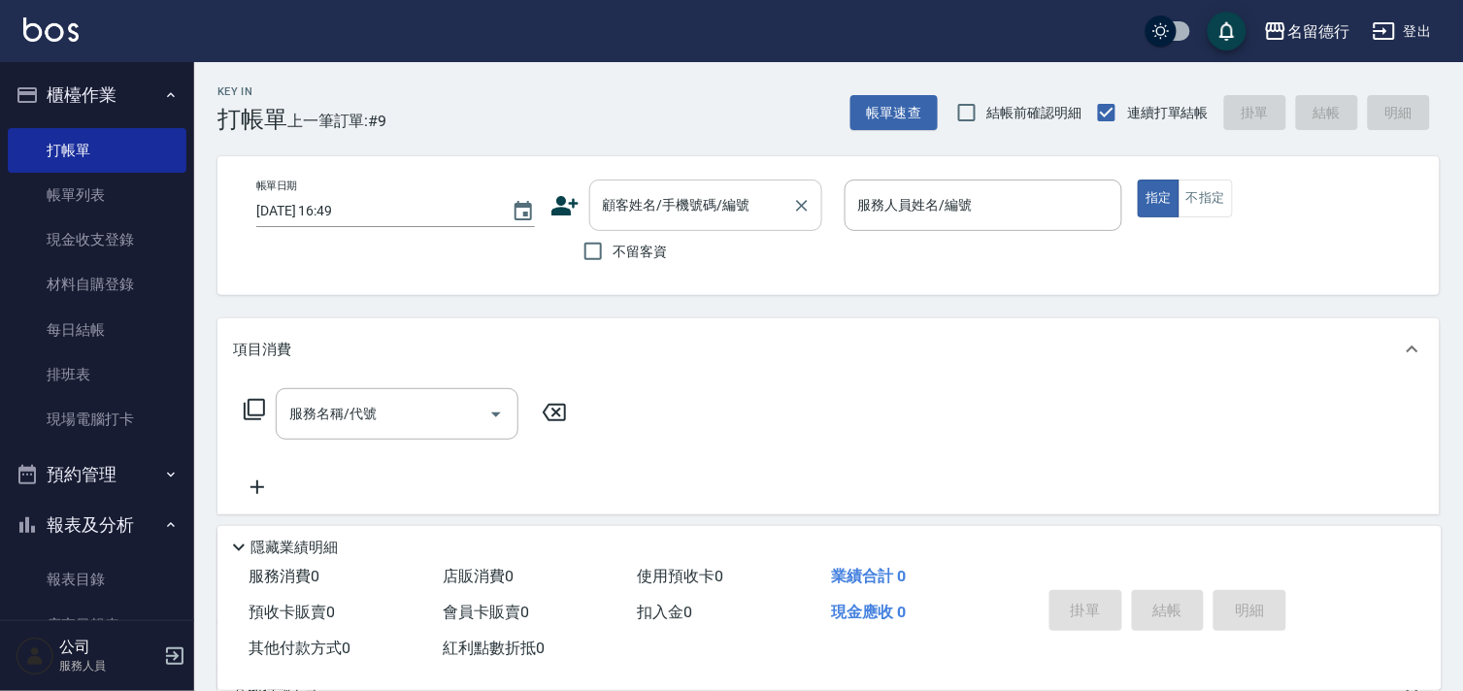
click at [614, 211] on input "顧客姓名/手機號碼/編號" at bounding box center [691, 205] width 186 height 34
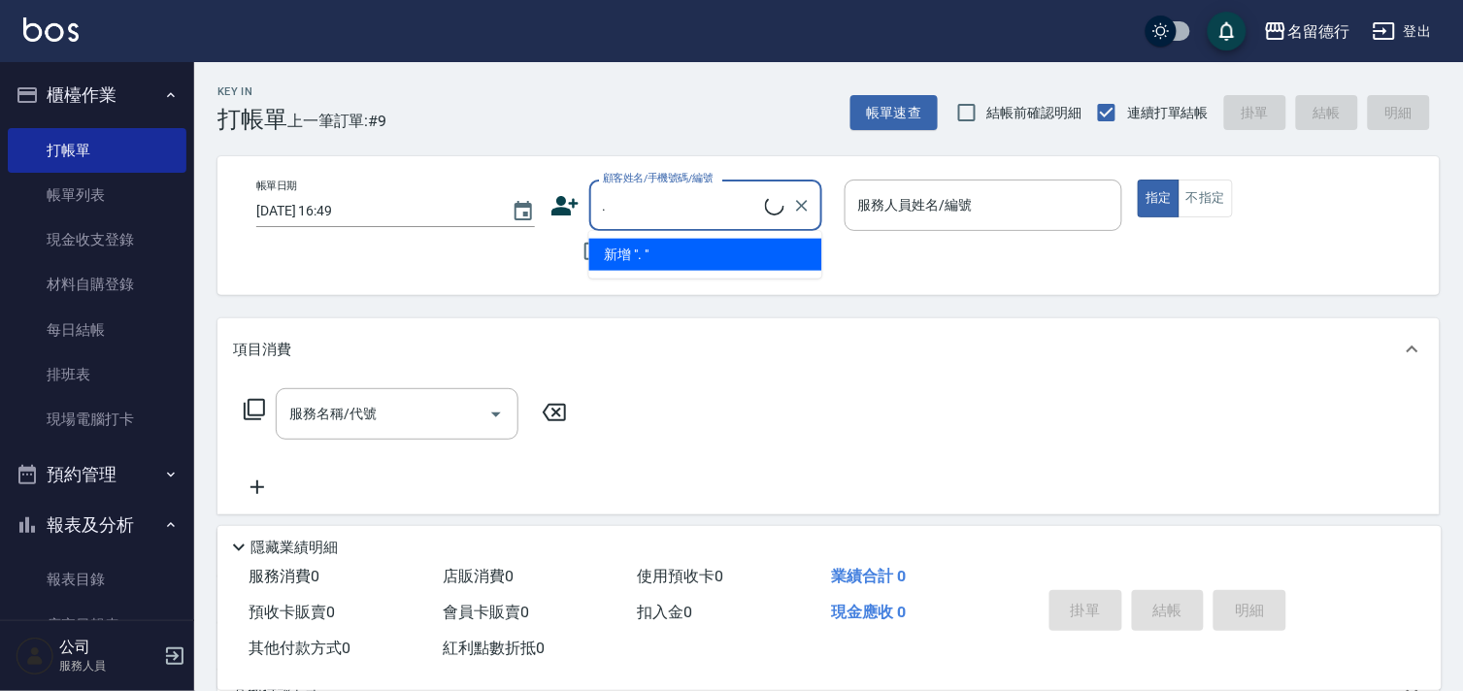
type input "."
click at [627, 243] on li "小歐/0921865057/0921865057" at bounding box center [705, 255] width 233 height 32
type input "小歐/0921865057/0921865057"
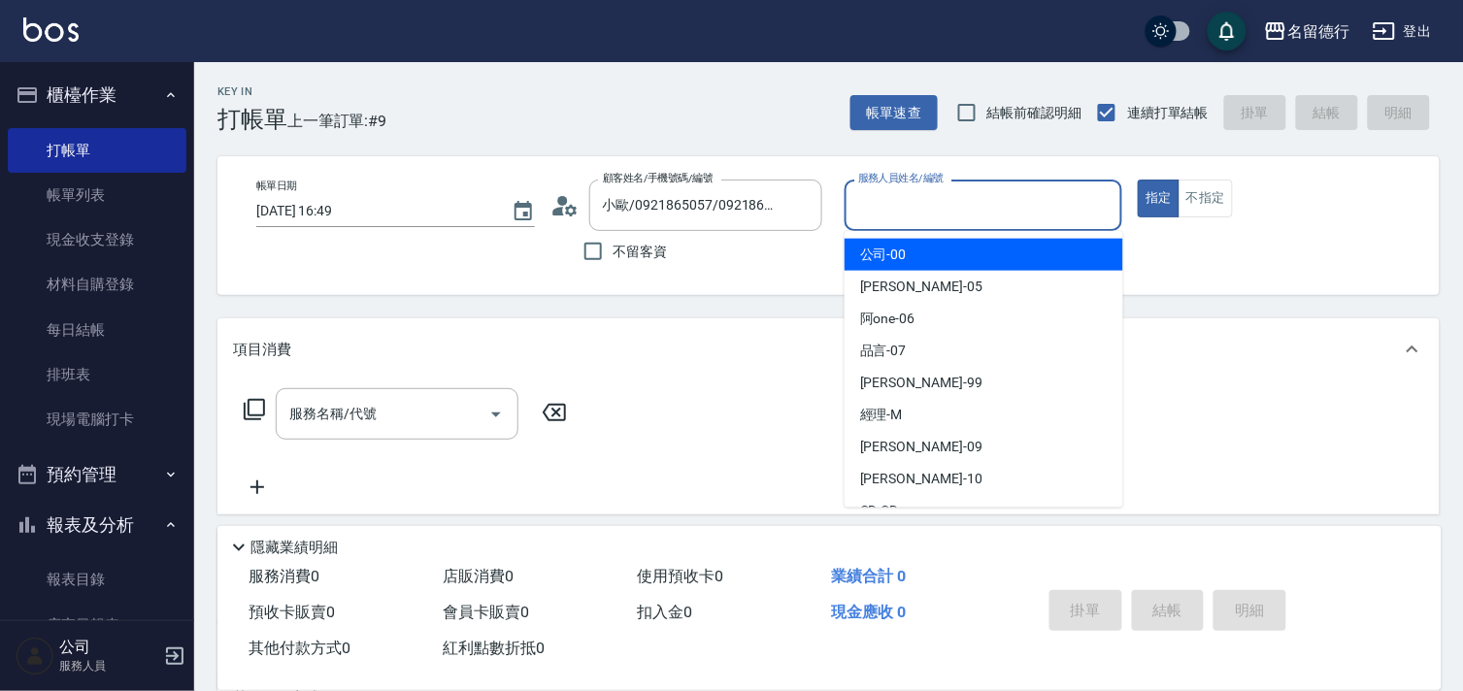
click at [903, 208] on input "服務人員姓名/編號" at bounding box center [983, 205] width 261 height 34
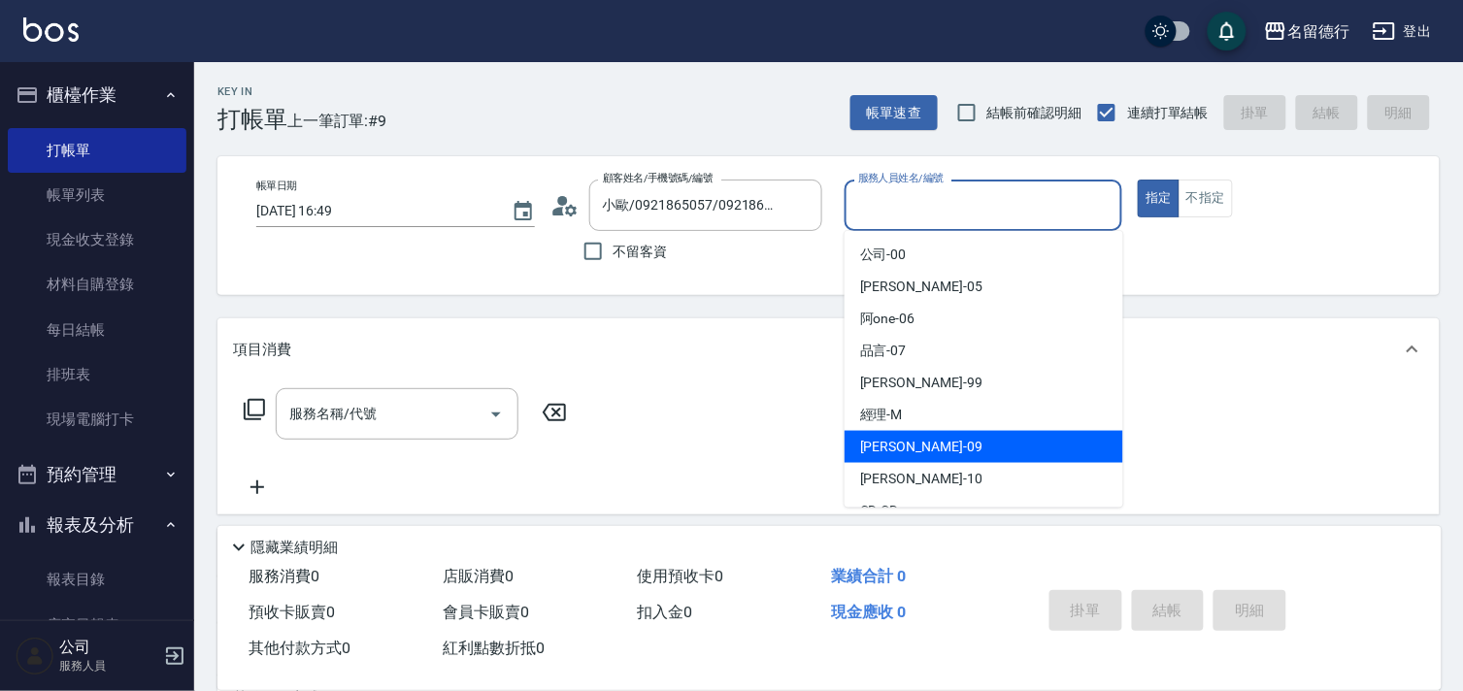
click at [867, 432] on div "[PERSON_NAME] -09" at bounding box center [984, 447] width 279 height 32
type input "[PERSON_NAME]-09"
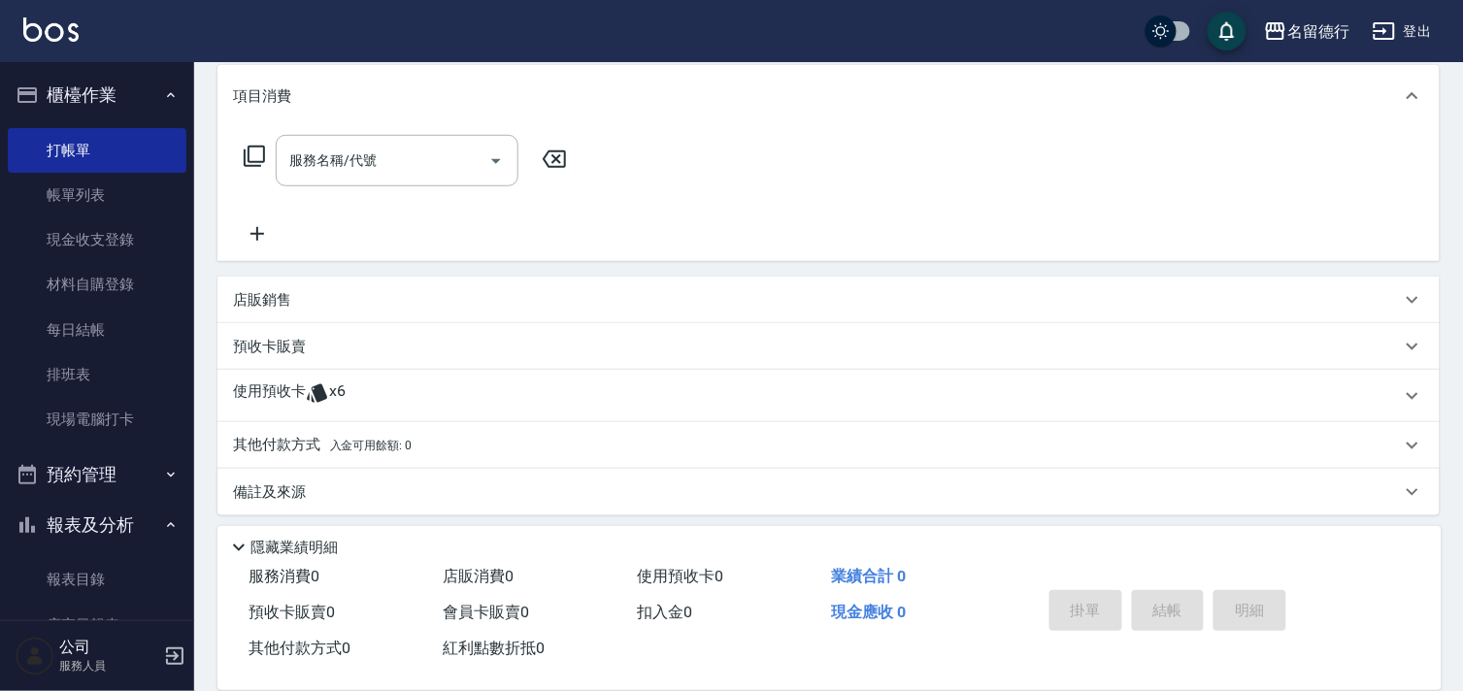
scroll to position [260, 0]
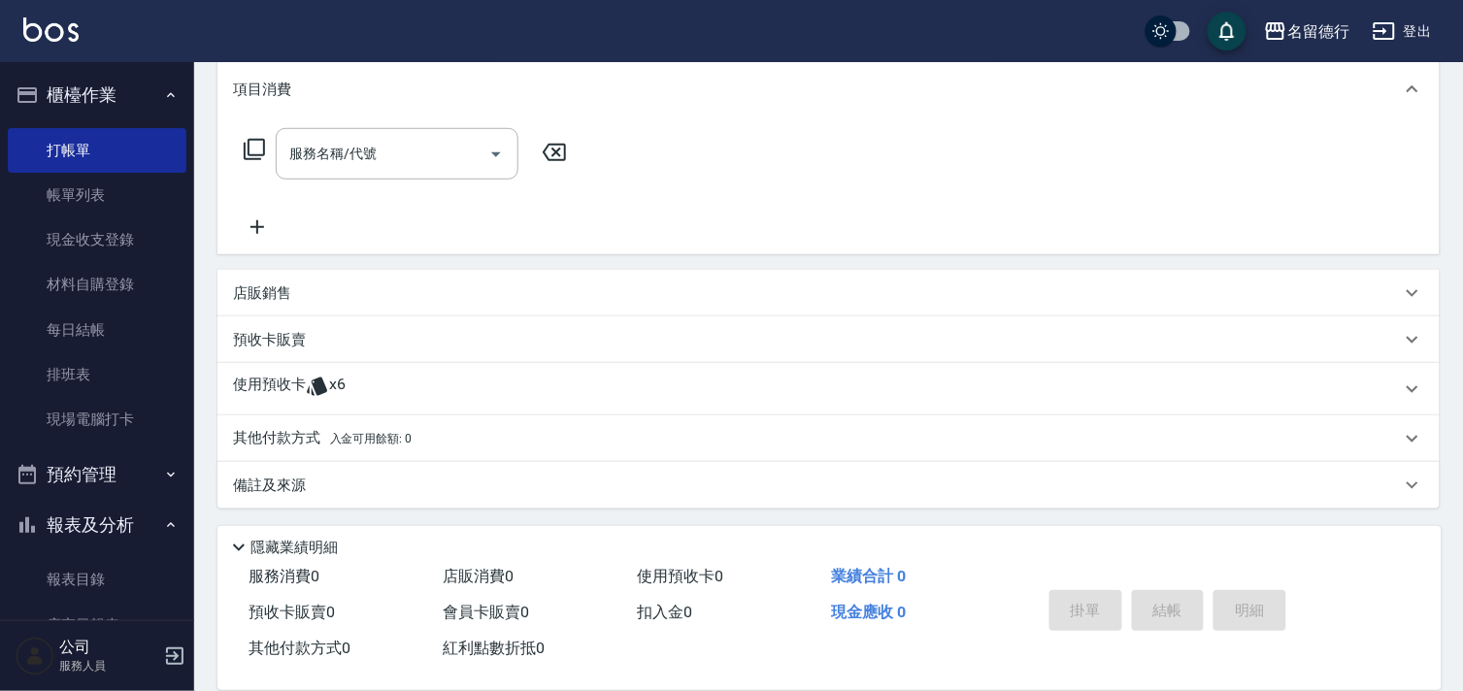
click at [282, 375] on p "使用預收卡" at bounding box center [269, 389] width 73 height 29
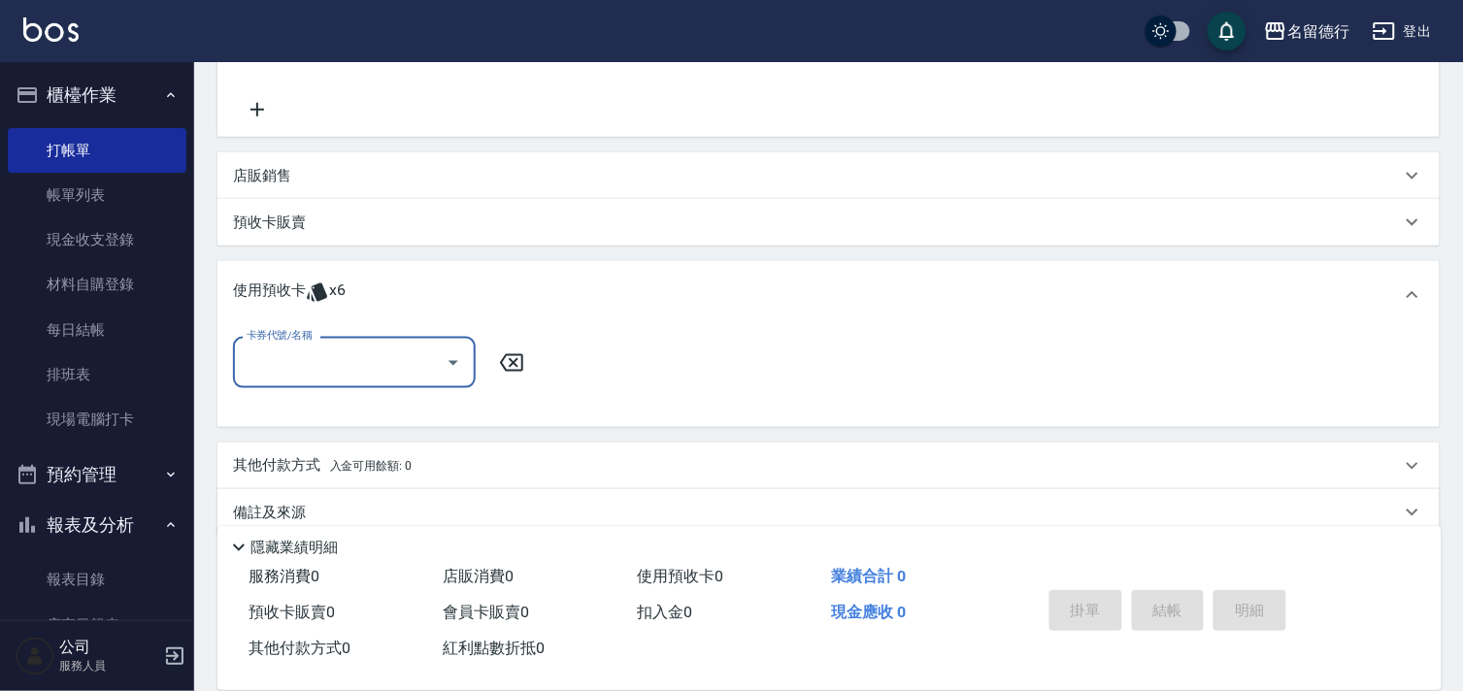
scroll to position [0, 0]
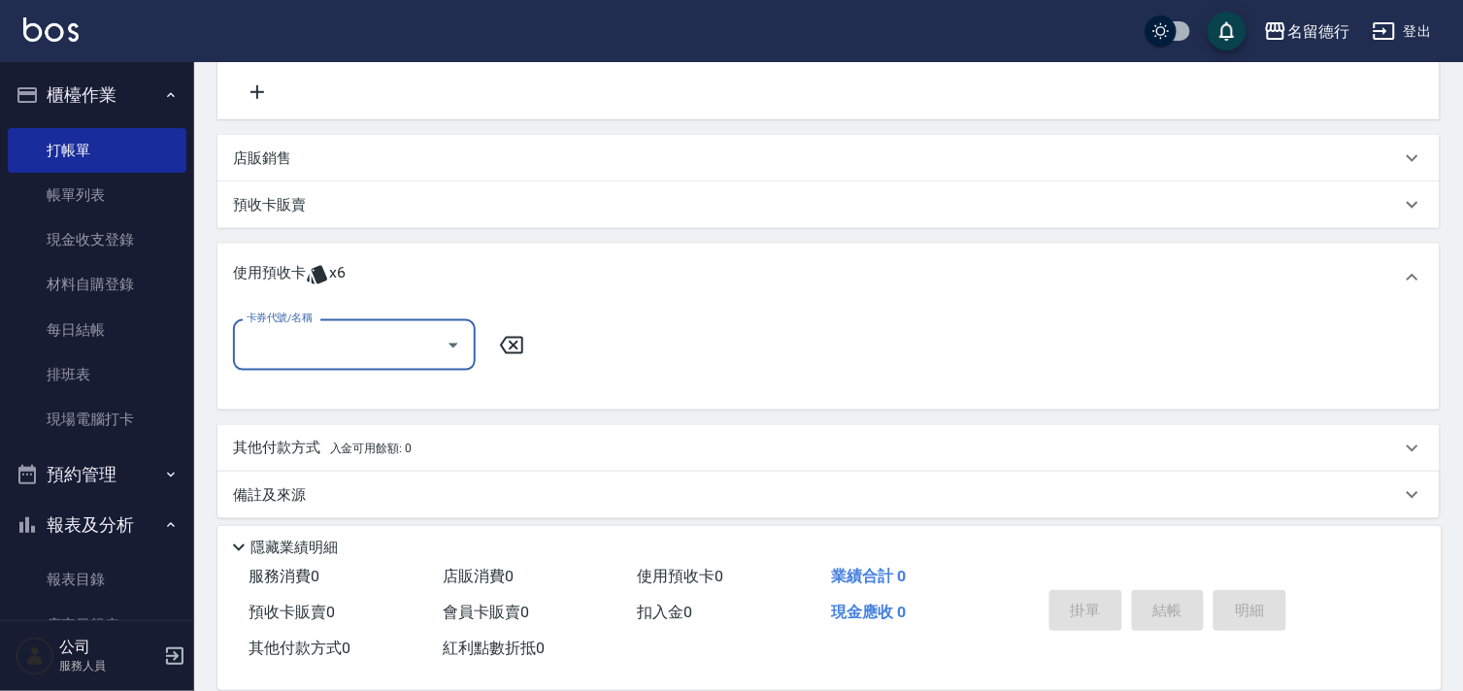
click at [316, 343] on input "卡券代號/名稱" at bounding box center [340, 345] width 196 height 34
click at [333, 383] on div "洗髮券售 剩餘6張" at bounding box center [354, 395] width 243 height 32
type input "洗髮券售"
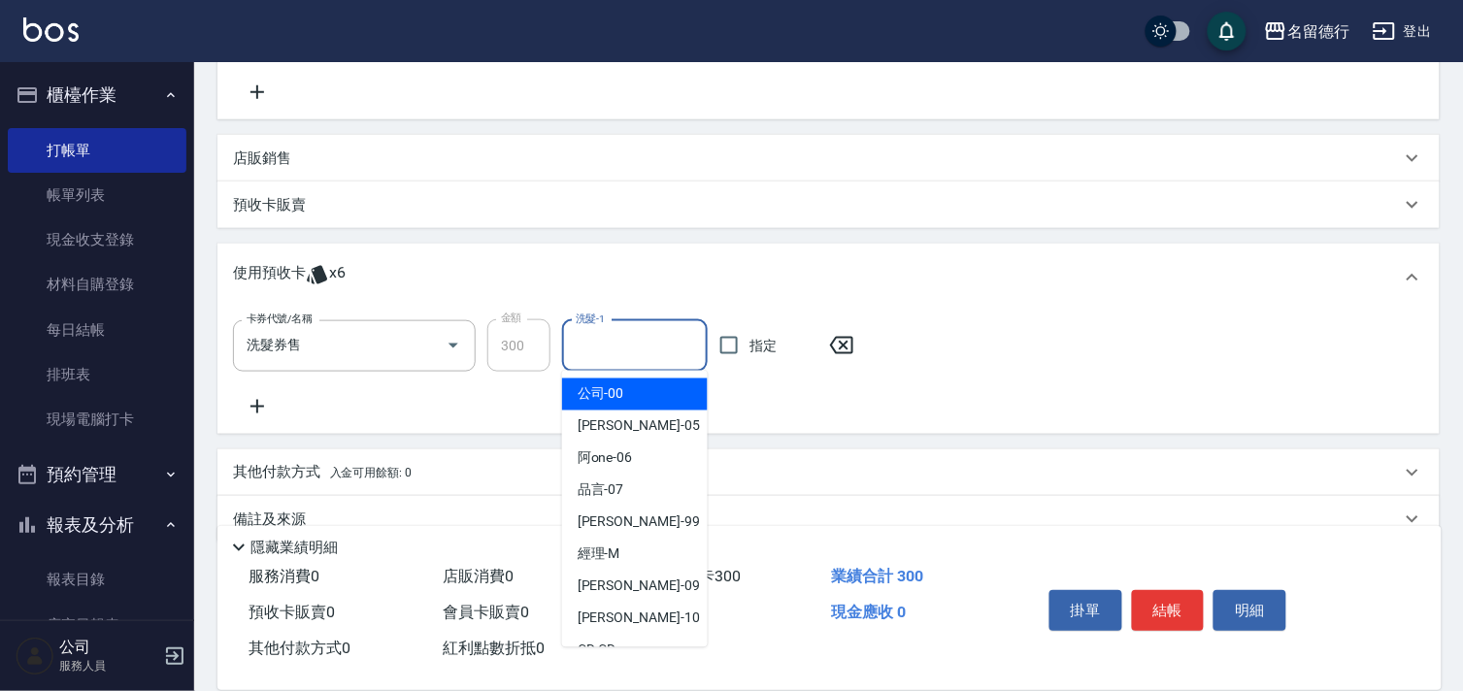
click at [584, 347] on input "洗髮-1" at bounding box center [635, 346] width 128 height 34
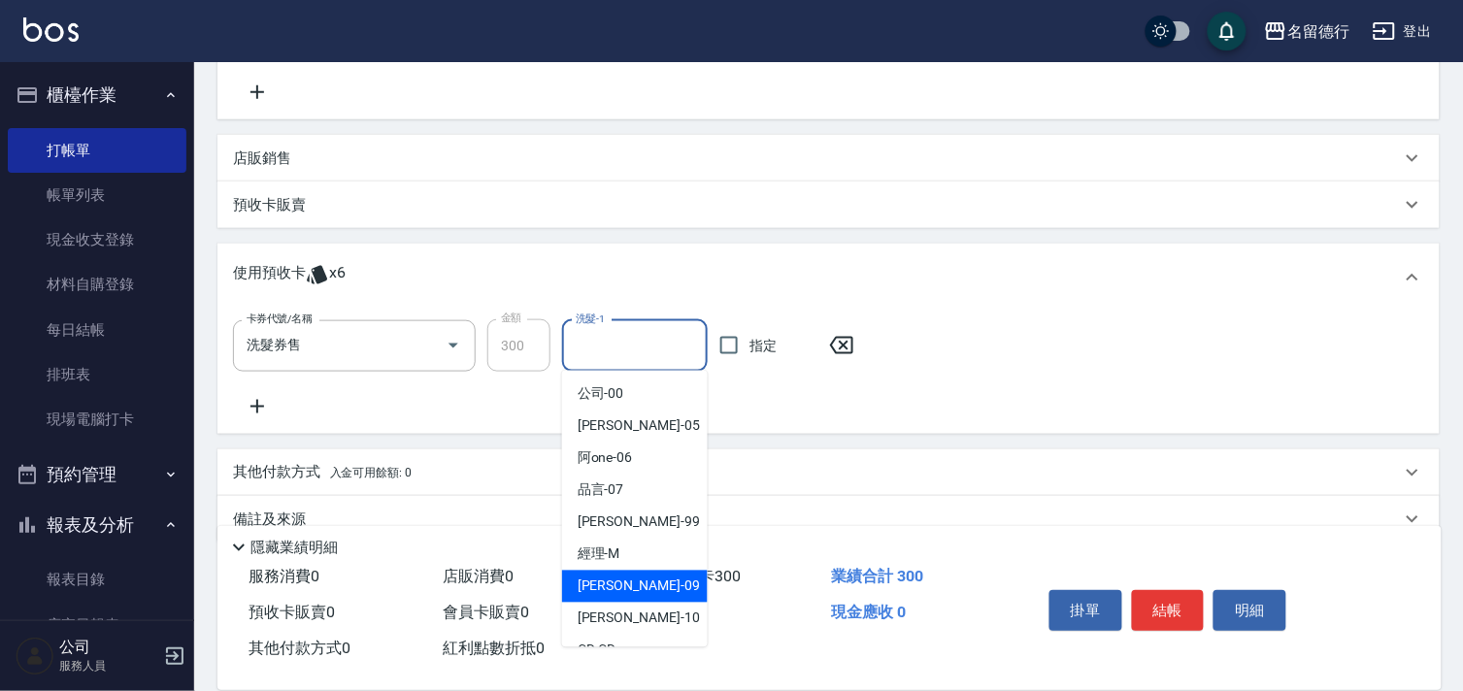
click at [586, 579] on span "[PERSON_NAME] -09" at bounding box center [639, 587] width 122 height 20
type input "[PERSON_NAME]-09"
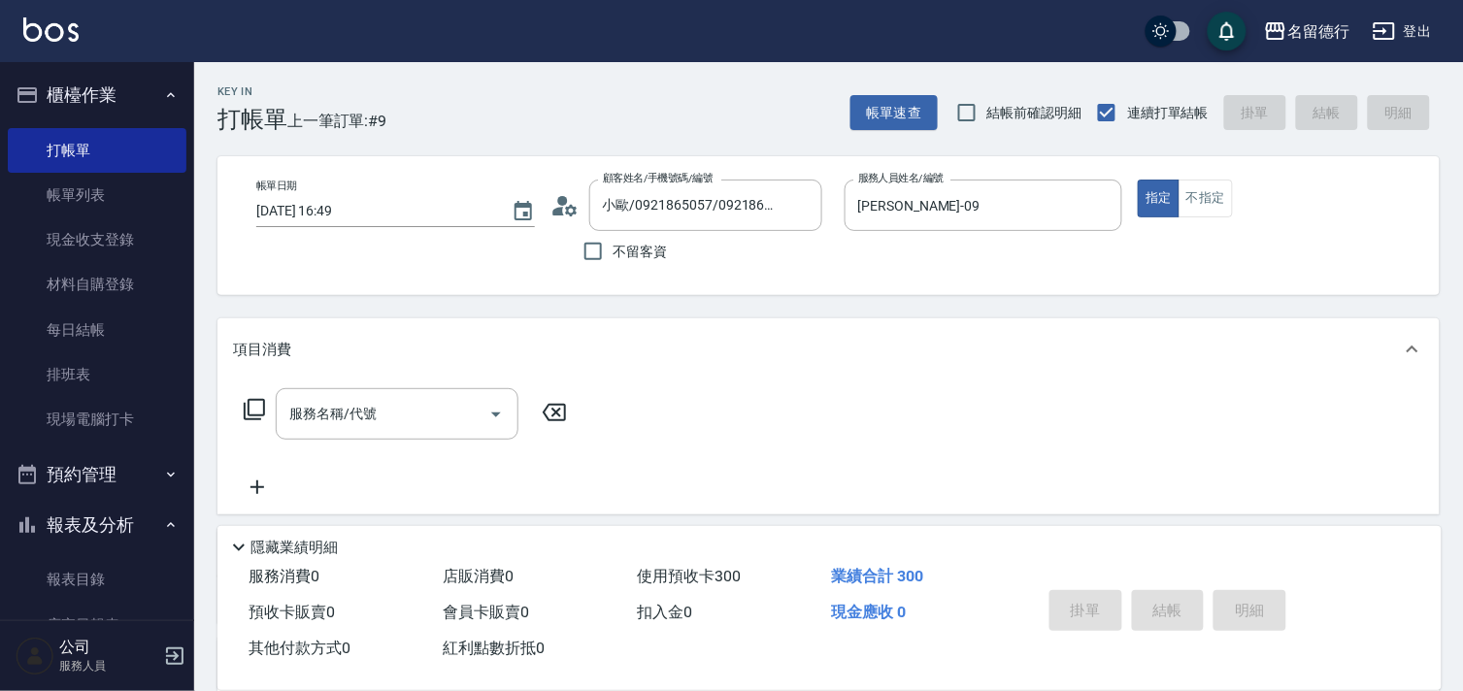
type input "[DATE] 16:50"
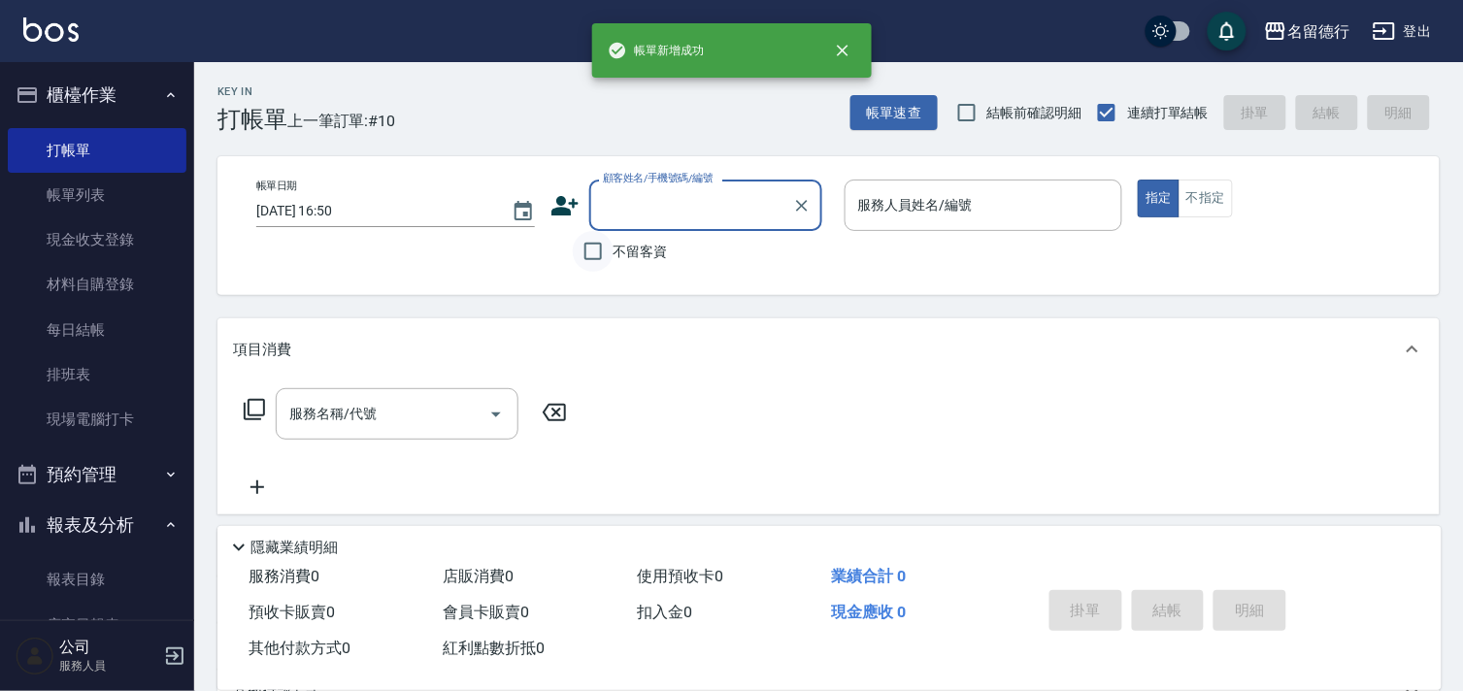
click at [592, 260] on input "不留客資" at bounding box center [593, 251] width 41 height 41
checkbox input "true"
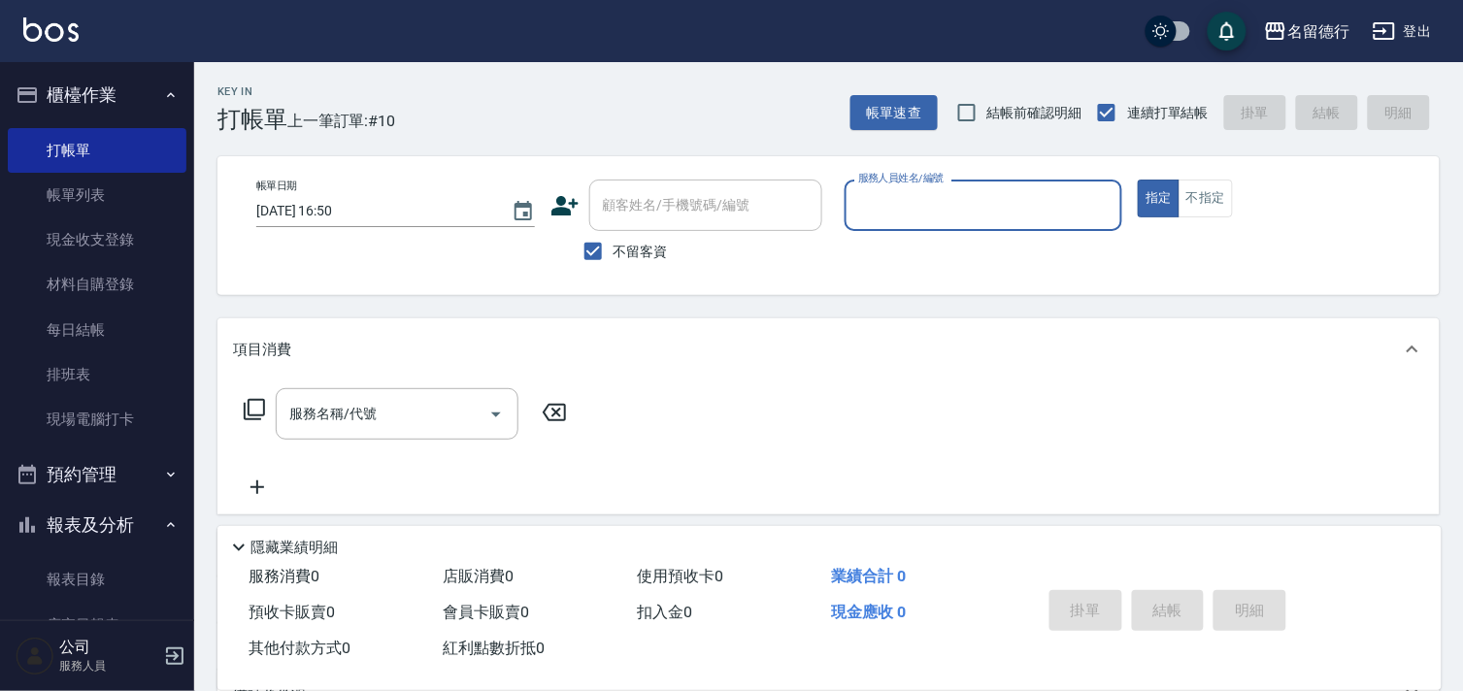
click at [889, 197] on input "服務人員姓名/編號" at bounding box center [983, 205] width 261 height 34
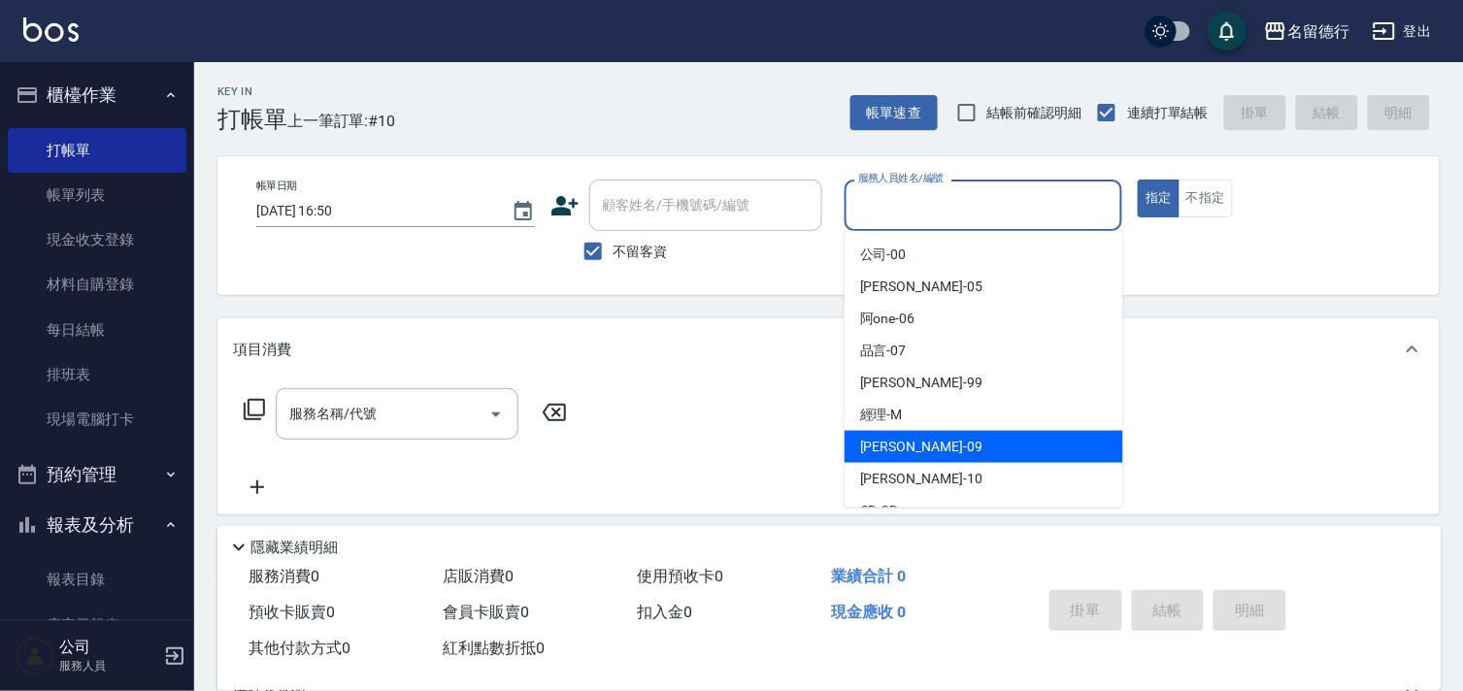
click at [876, 439] on span "[PERSON_NAME] -09" at bounding box center [921, 447] width 122 height 20
type input "[PERSON_NAME]-09"
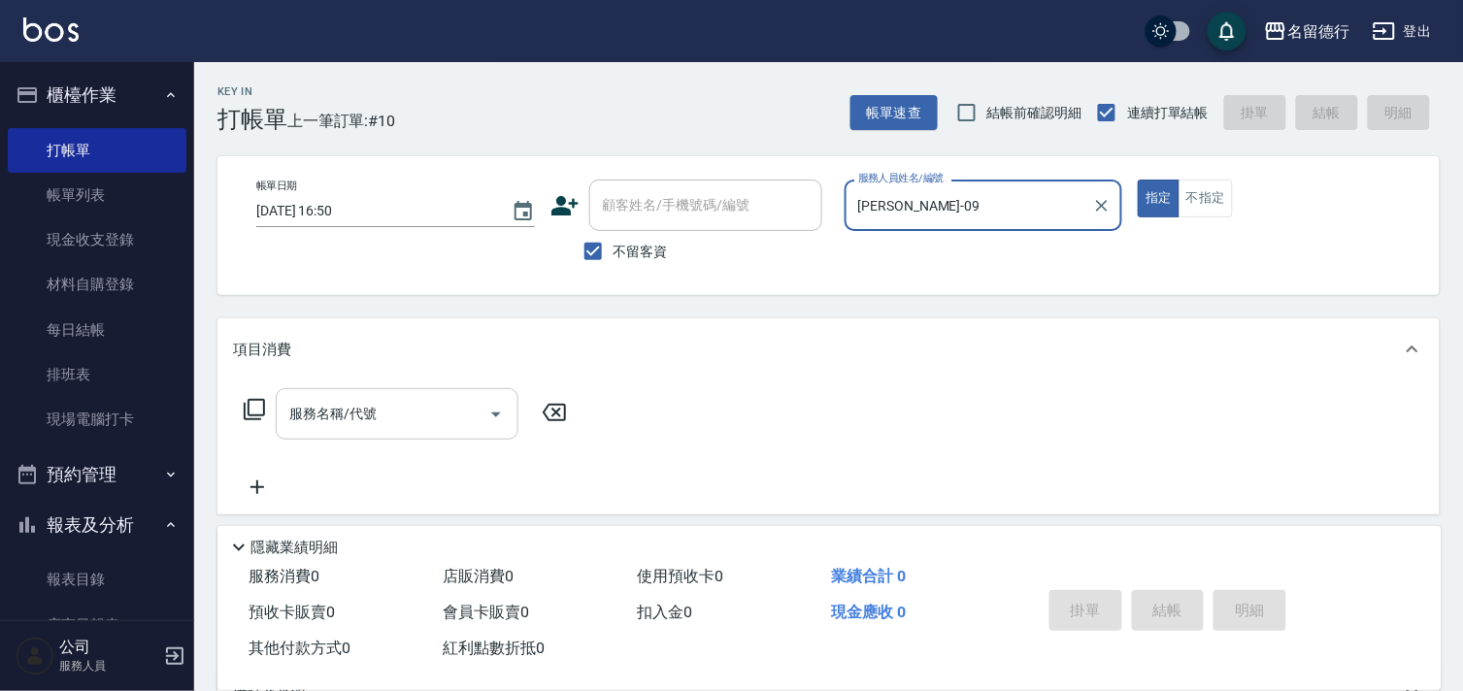
click at [421, 423] on input "服務名稱/代號" at bounding box center [382, 414] width 196 height 34
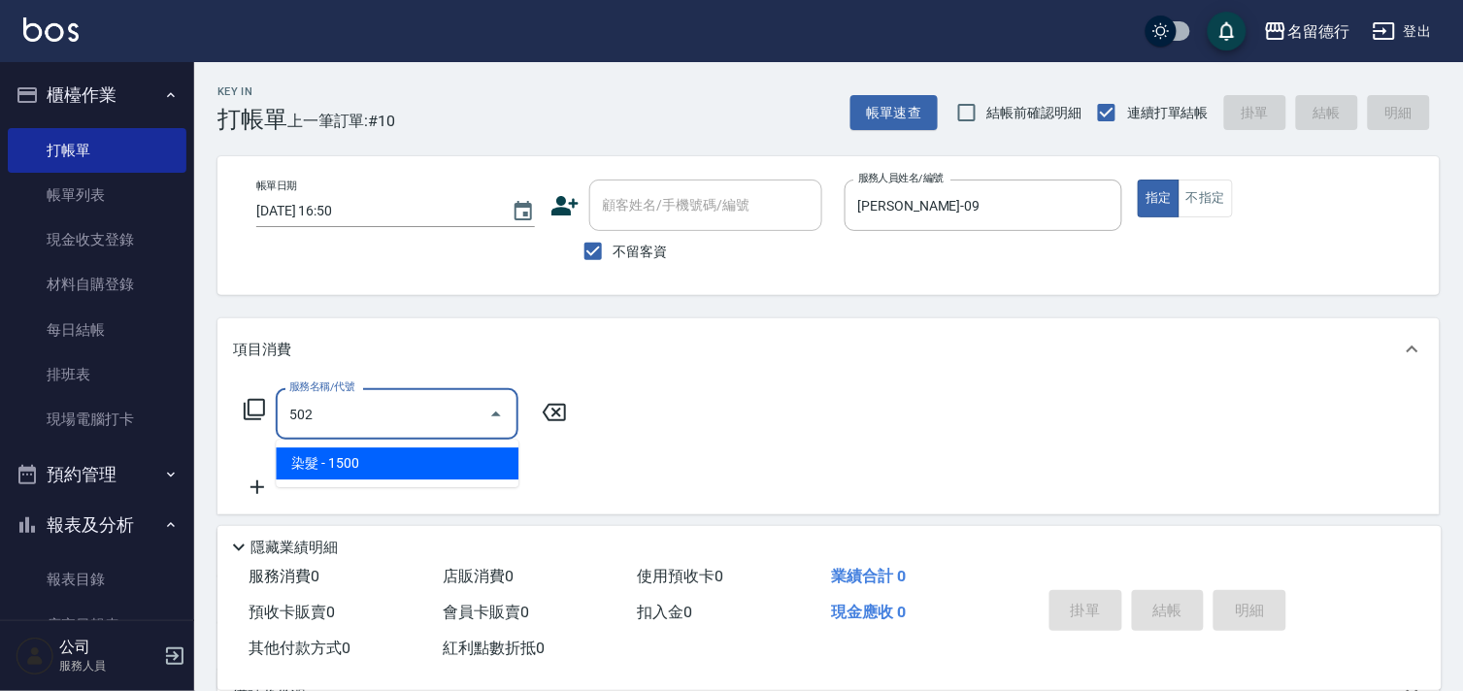
click at [404, 453] on span "染髮 - 1500" at bounding box center [397, 464] width 243 height 32
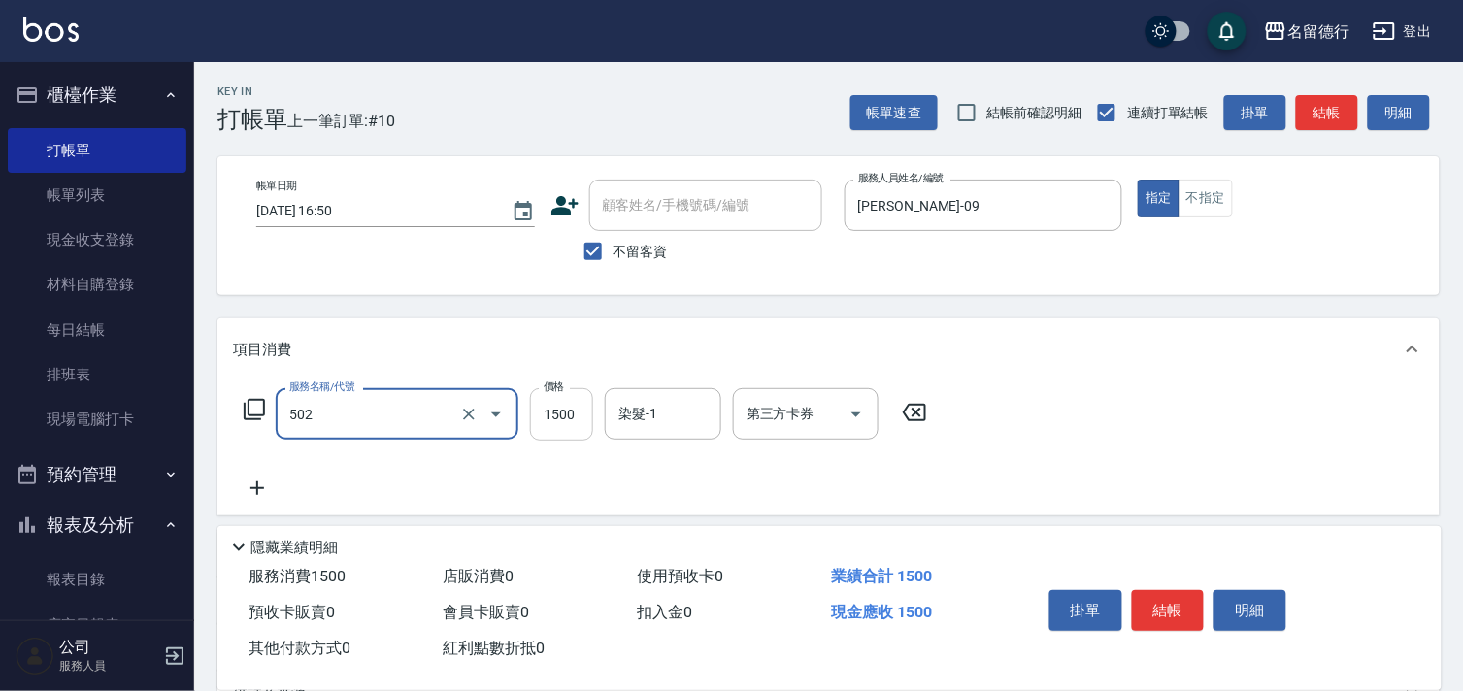
type input "染髮(502)"
click at [536, 410] on input "1500" at bounding box center [561, 414] width 63 height 52
type input "2000"
click at [650, 411] on div "染髮-1 染髮-1" at bounding box center [663, 413] width 116 height 51
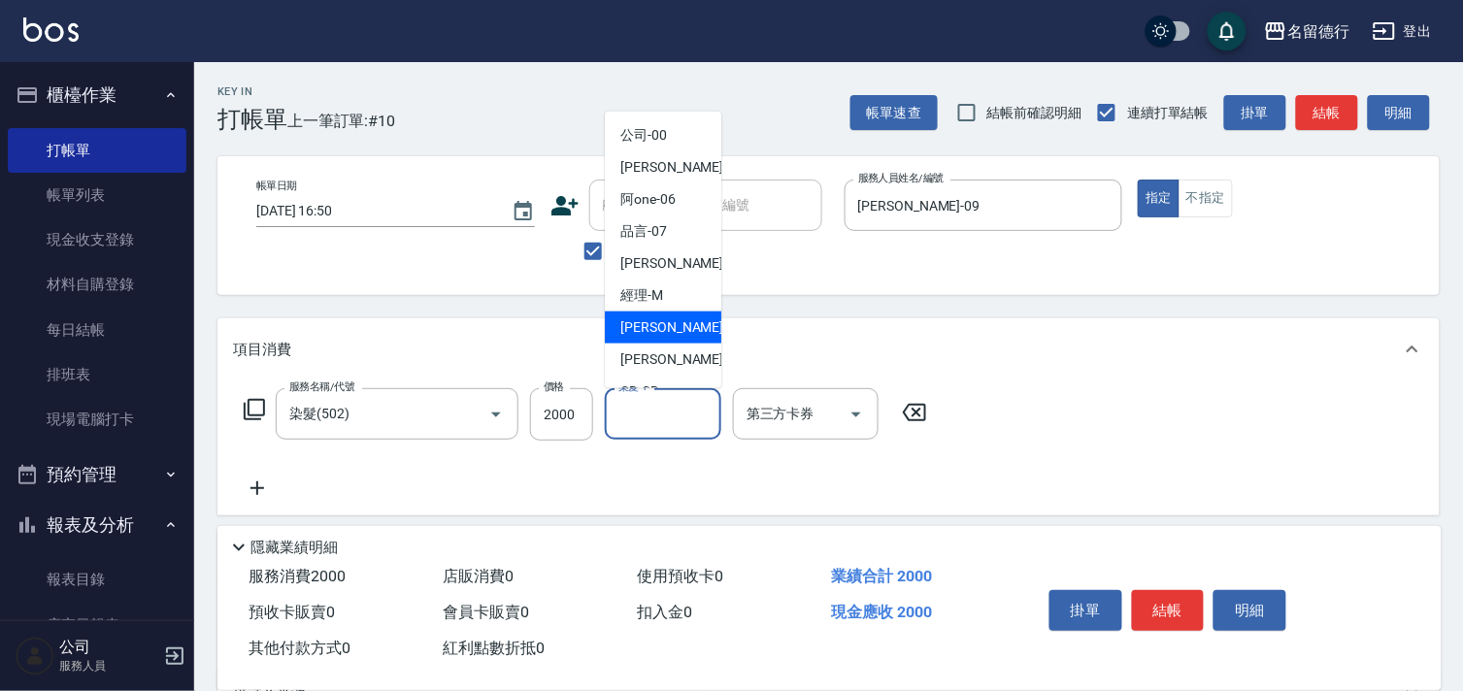
click at [666, 333] on span "[PERSON_NAME] -09" at bounding box center [681, 327] width 122 height 20
type input "[PERSON_NAME]-09"
